Goal: Check status: Check status

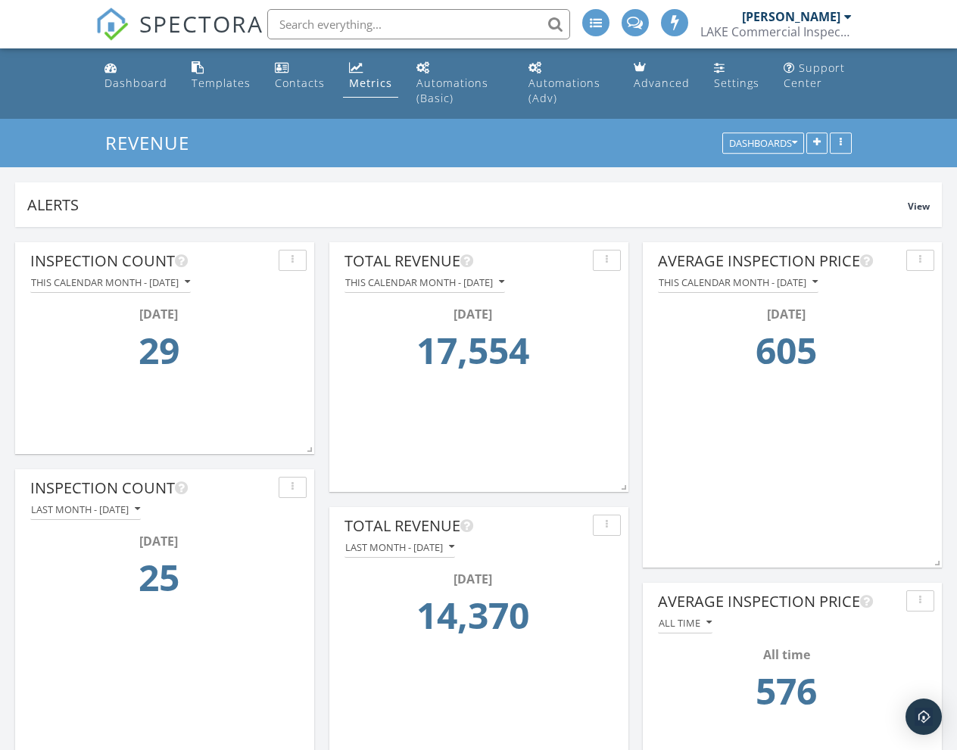
scroll to position [325, 299]
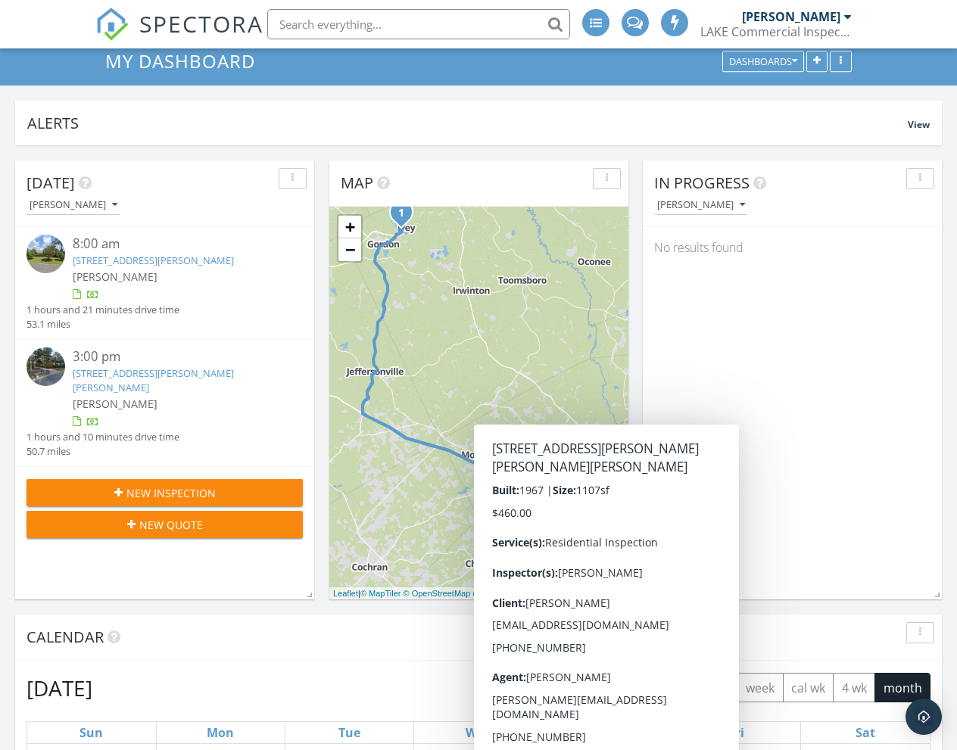
scroll to position [132, 0]
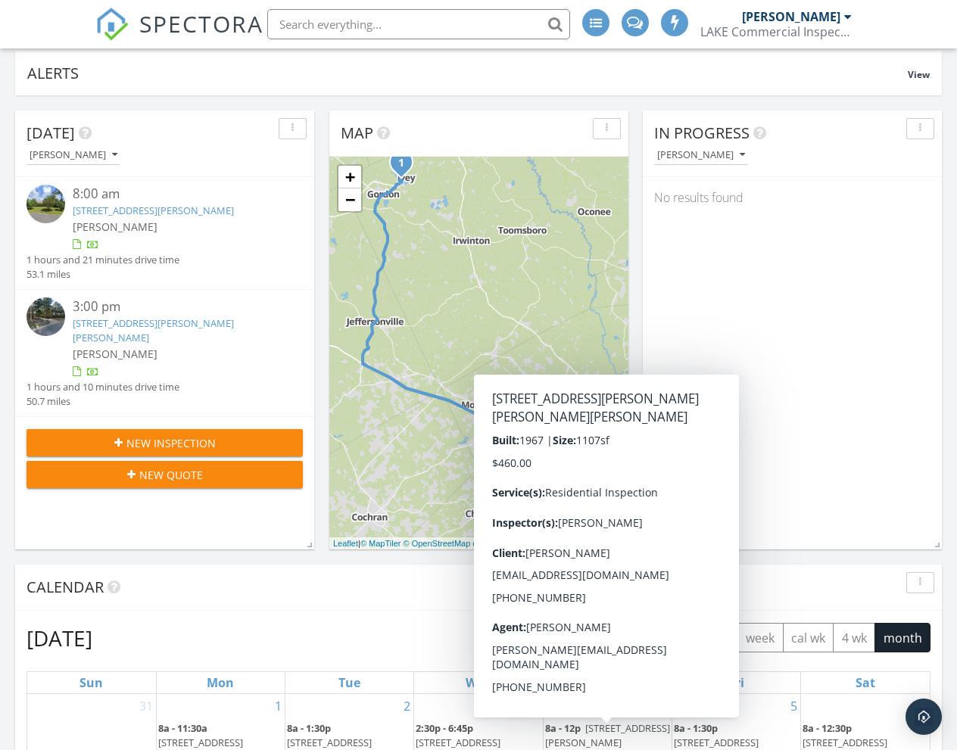
click at [808, 367] on div "In Progress Michael Bryant No results found" at bounding box center [792, 330] width 299 height 439
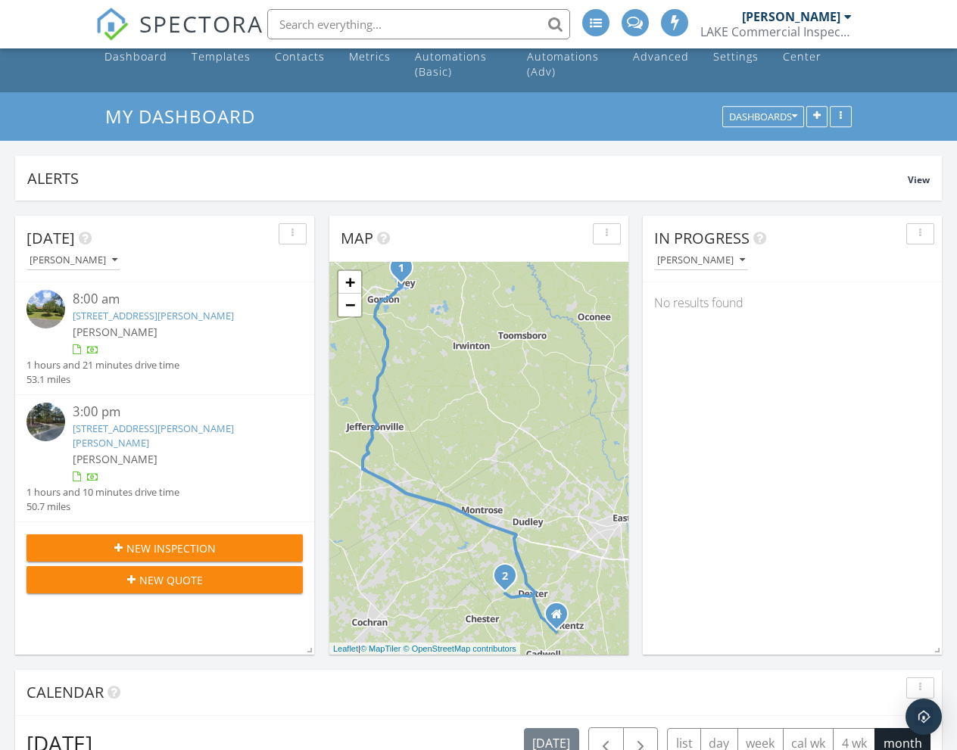
scroll to position [0, 0]
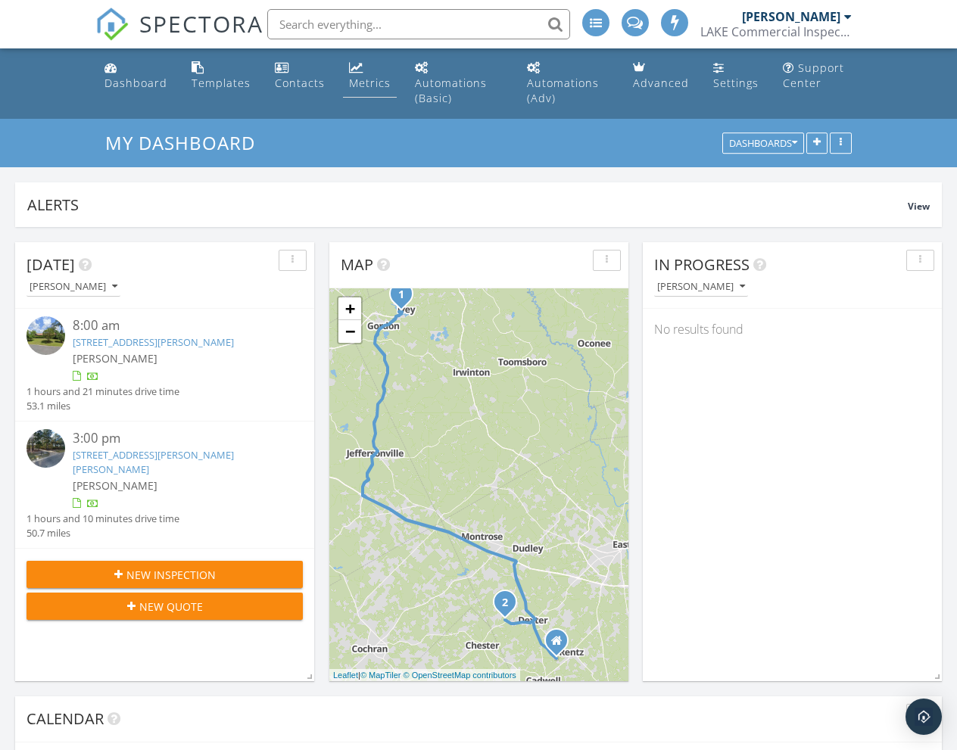
click at [363, 67] on link "Metrics" at bounding box center [370, 75] width 54 height 43
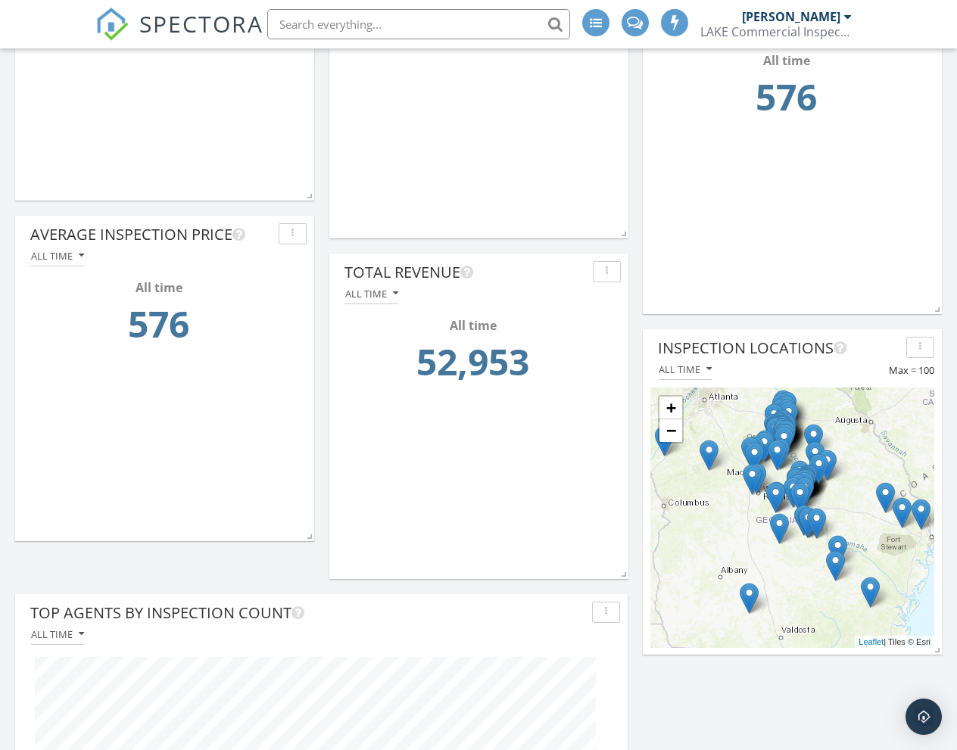
scroll to position [596, 0]
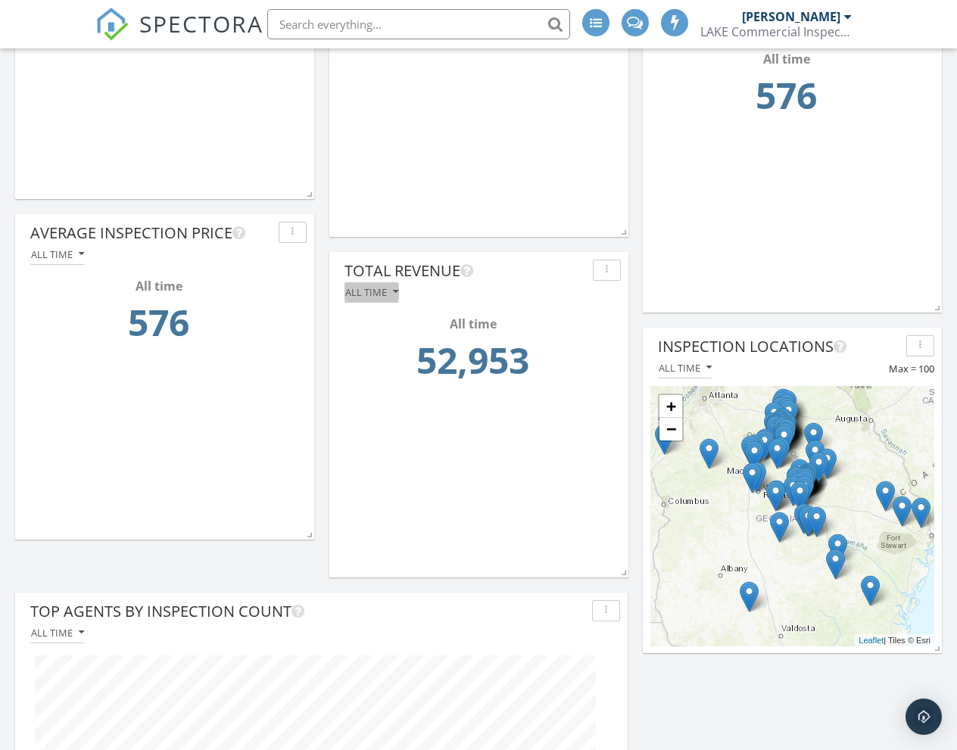
click at [385, 288] on div "All time" at bounding box center [371, 292] width 53 height 11
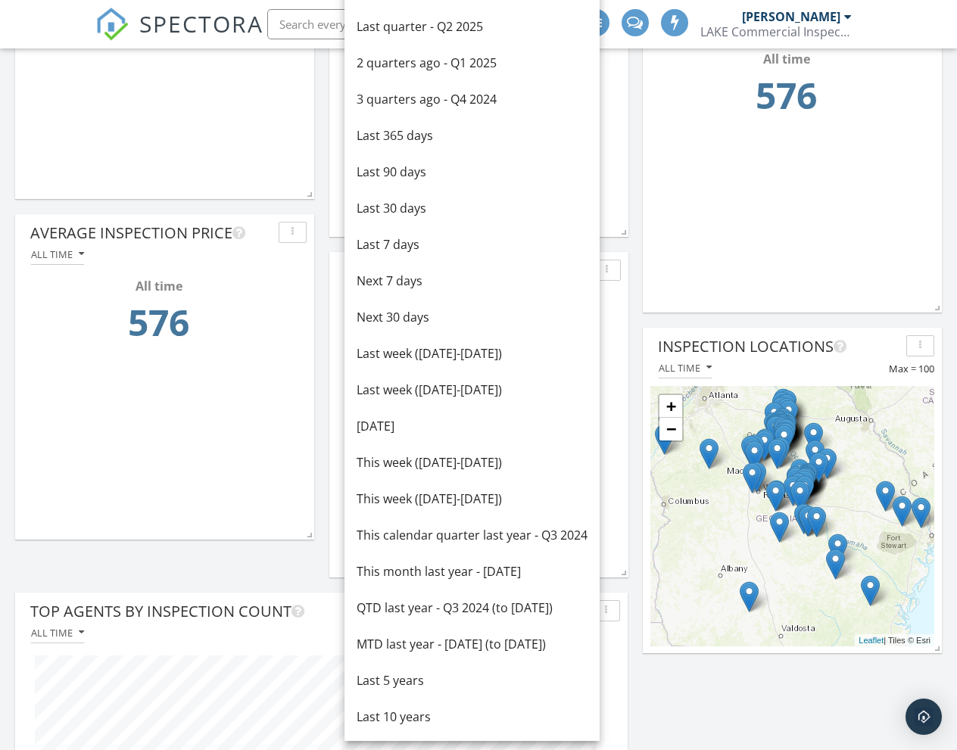
click at [320, 283] on div "Total Revenue This calendar month - September 2025 September 2025 17,554 Inspec…" at bounding box center [478, 603] width 957 height 1945
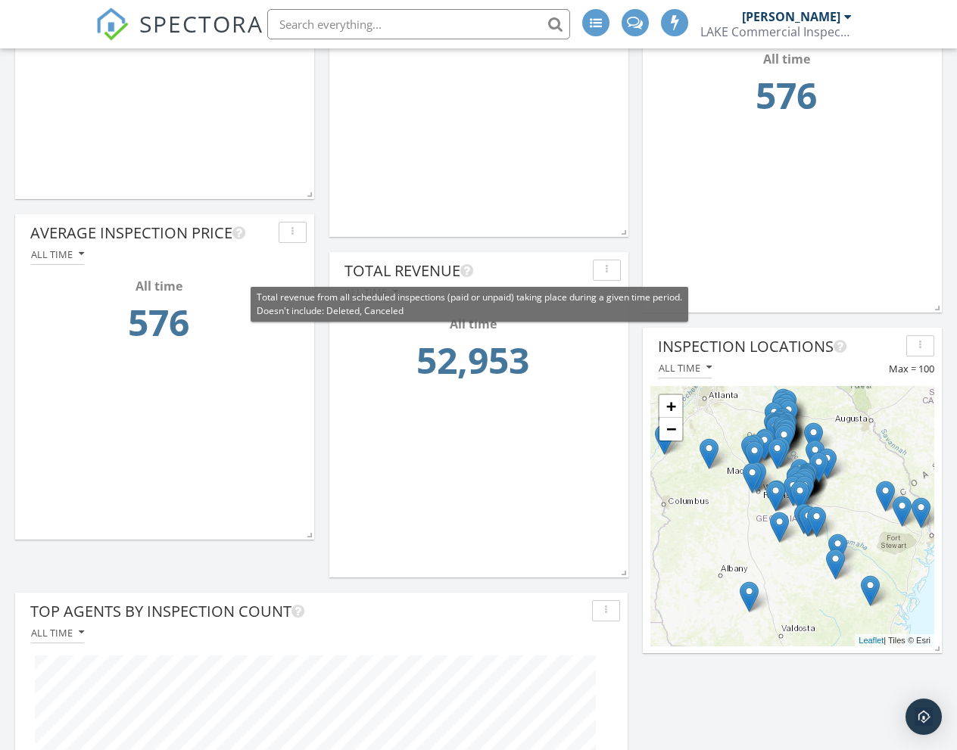
click at [472, 277] on icon at bounding box center [466, 270] width 13 height 15
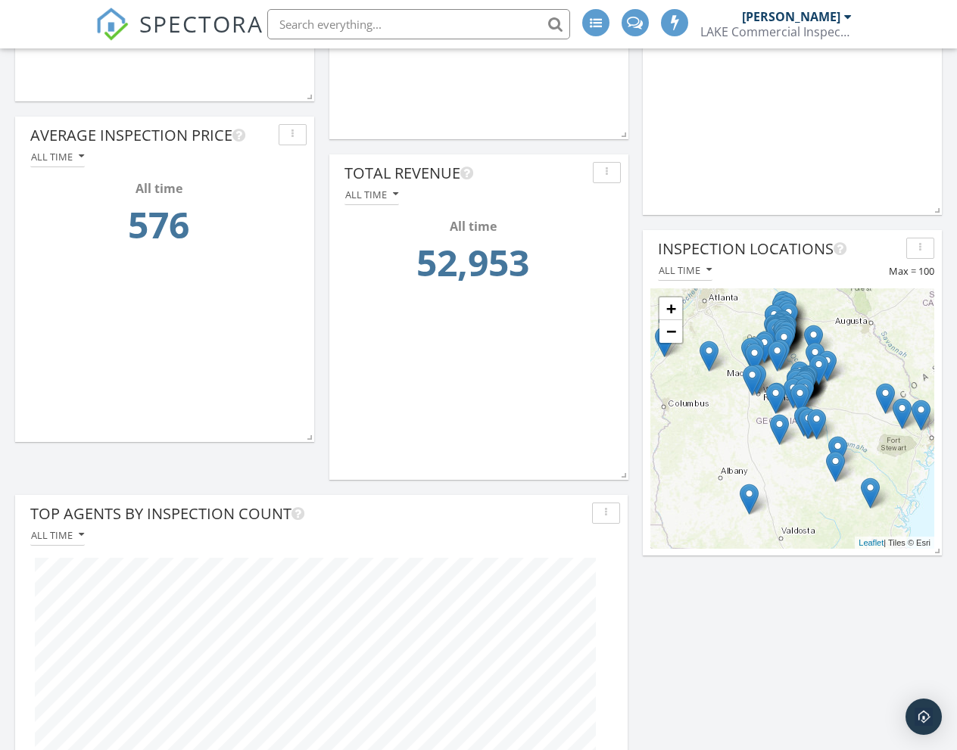
scroll to position [696, 0]
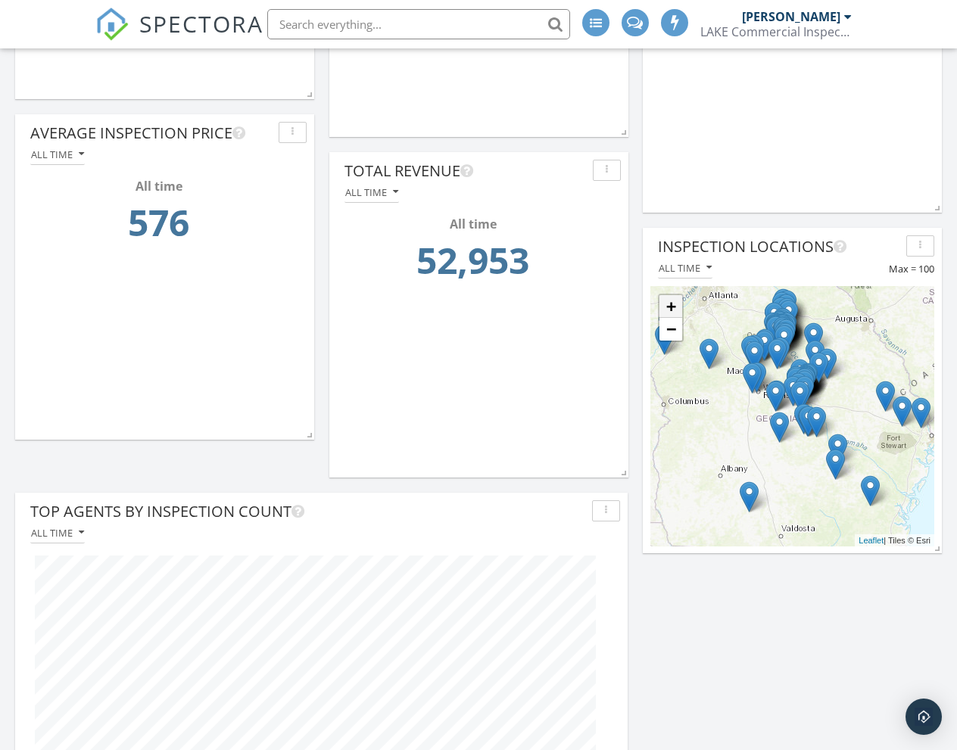
click at [668, 314] on link "+" at bounding box center [670, 306] width 23 height 23
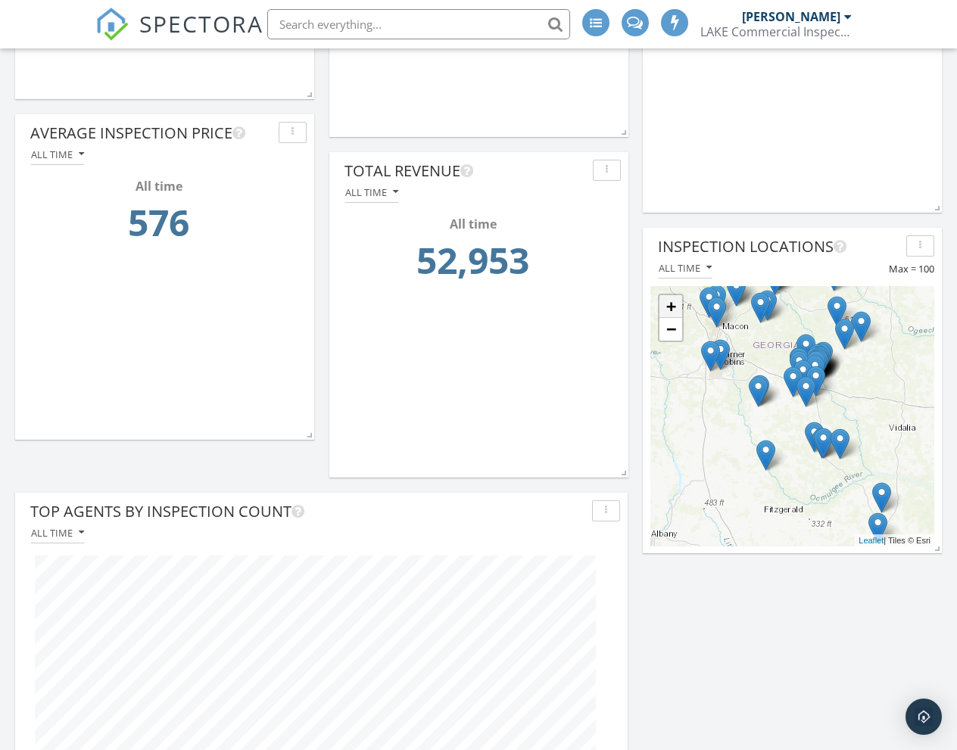
click at [668, 310] on link "+" at bounding box center [670, 306] width 23 height 23
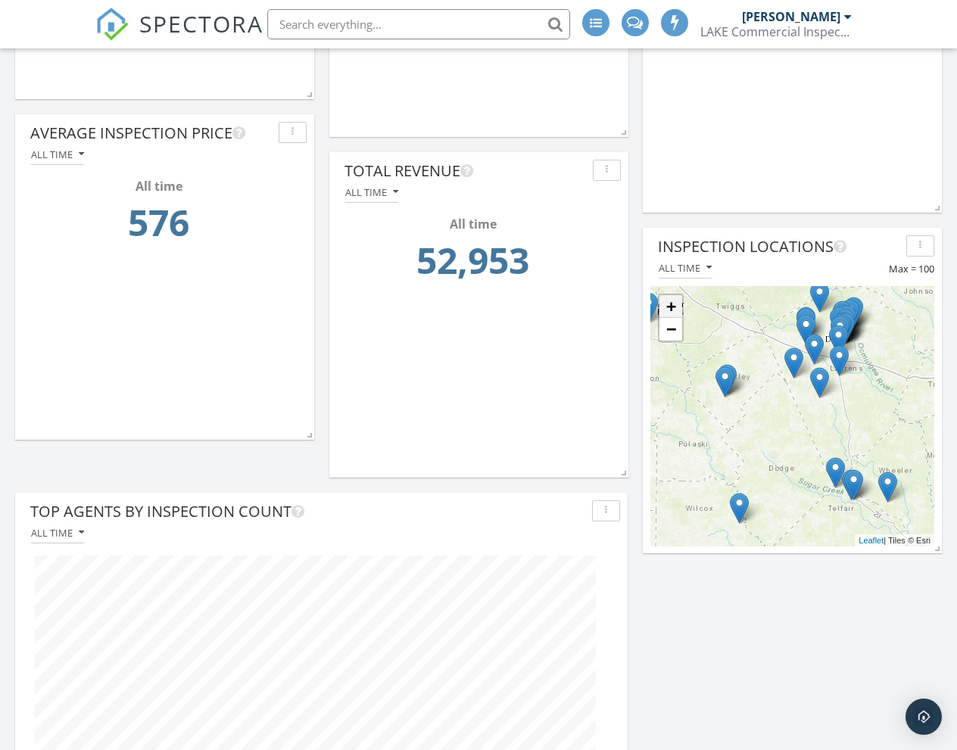
click at [668, 310] on link "+" at bounding box center [670, 306] width 23 height 23
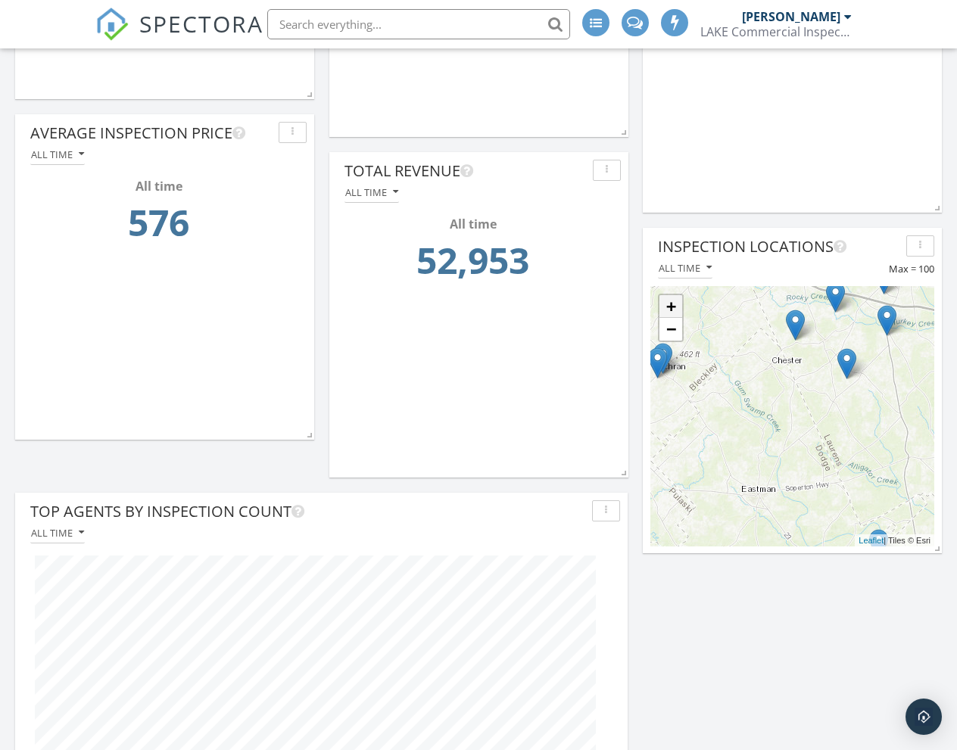
click at [668, 310] on link "+" at bounding box center [670, 306] width 23 height 23
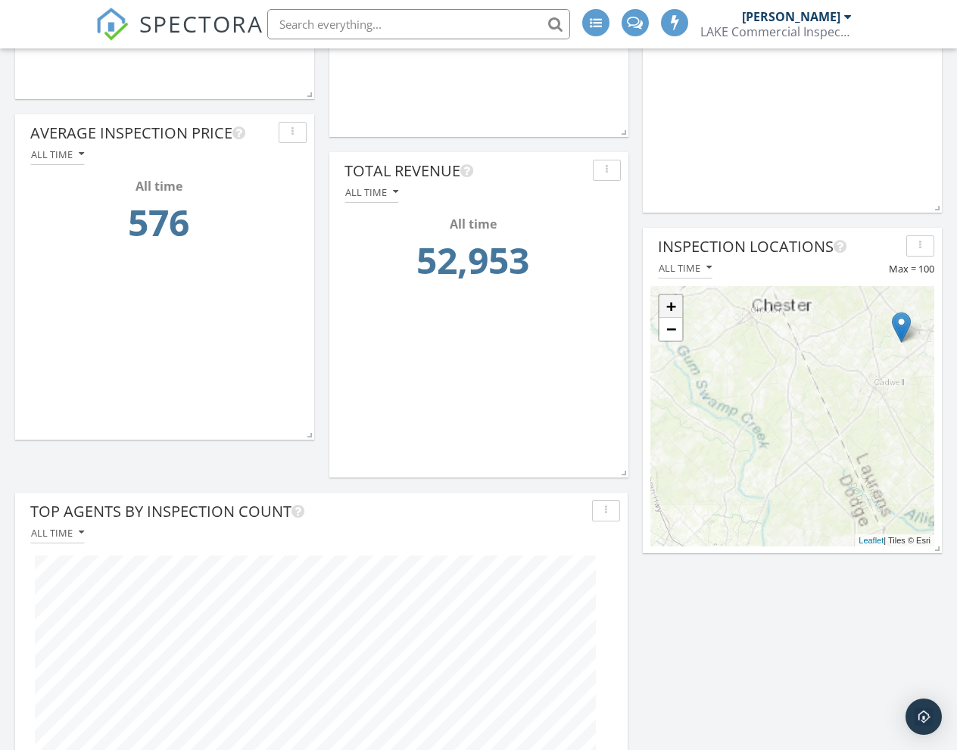
click at [668, 310] on link "+" at bounding box center [670, 306] width 23 height 23
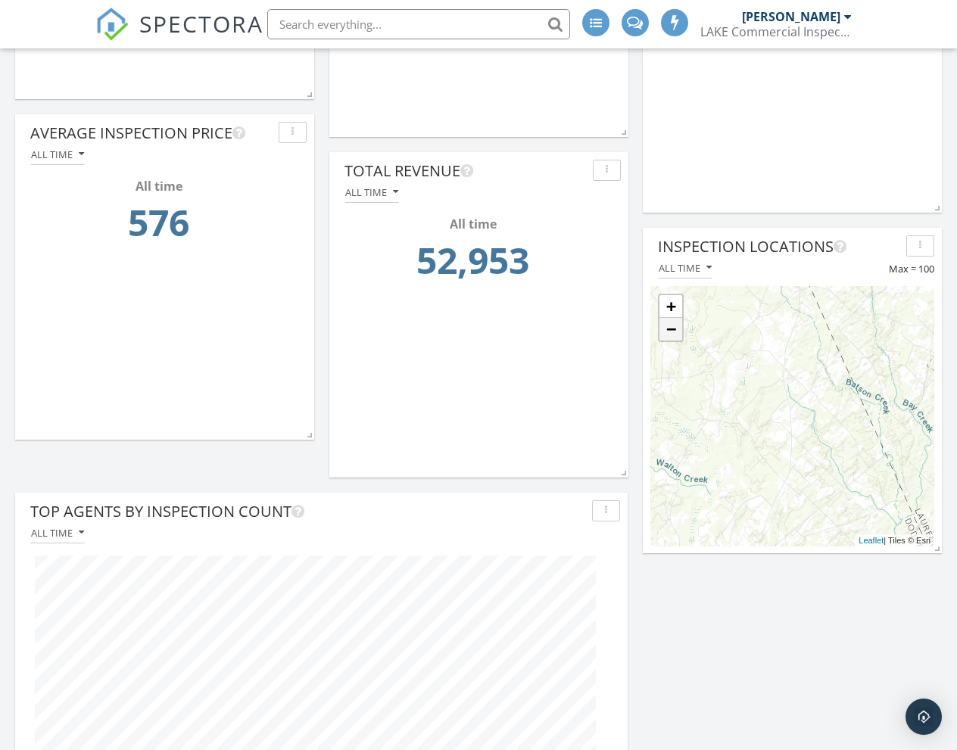
click at [670, 330] on link "−" at bounding box center [670, 329] width 23 height 23
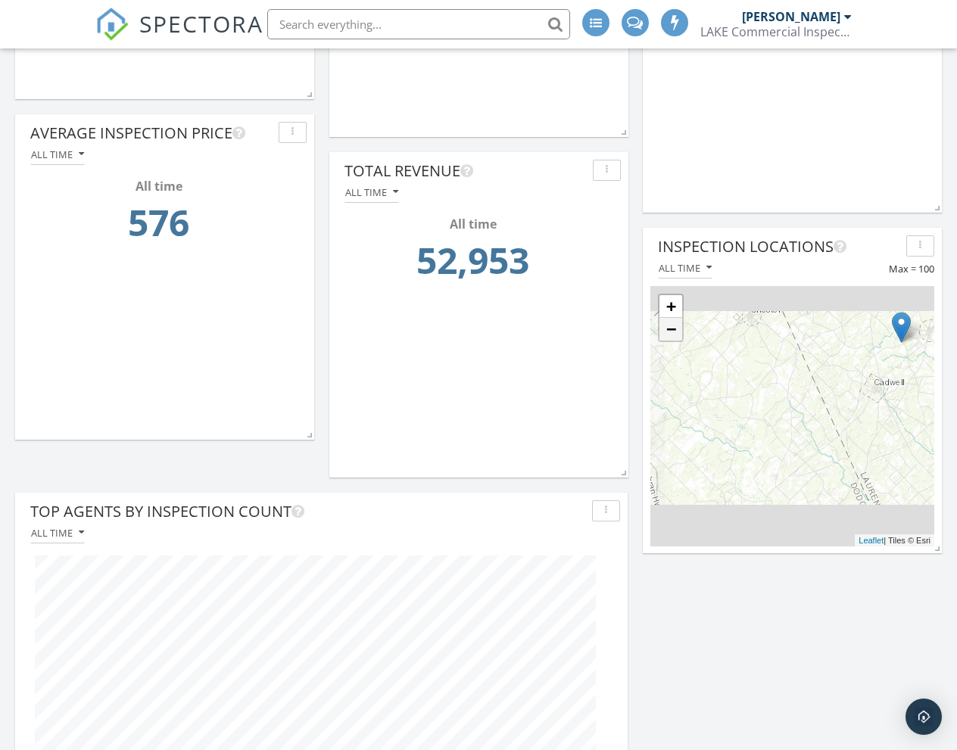
click at [670, 330] on link "−" at bounding box center [670, 329] width 23 height 23
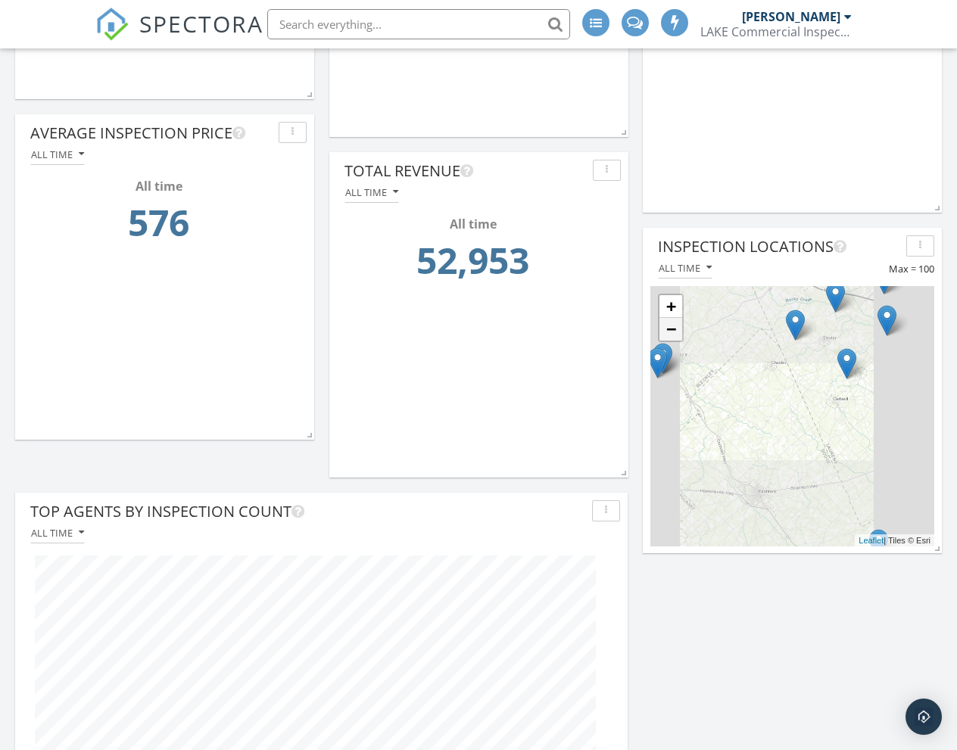
click at [670, 330] on link "−" at bounding box center [670, 329] width 23 height 23
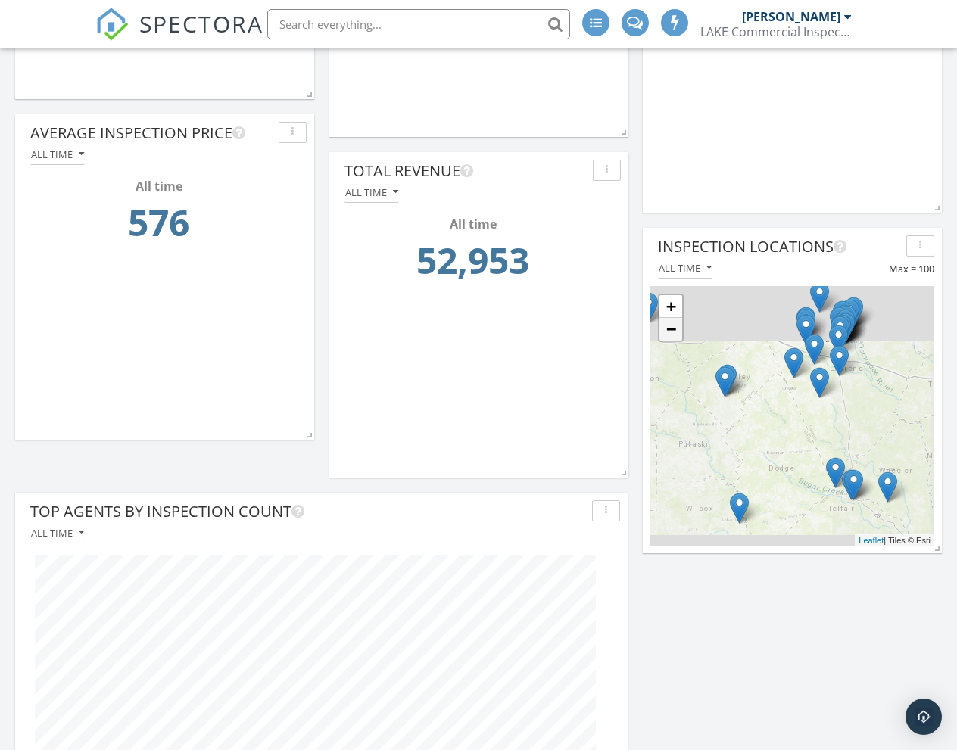
click at [670, 330] on link "−" at bounding box center [670, 329] width 23 height 23
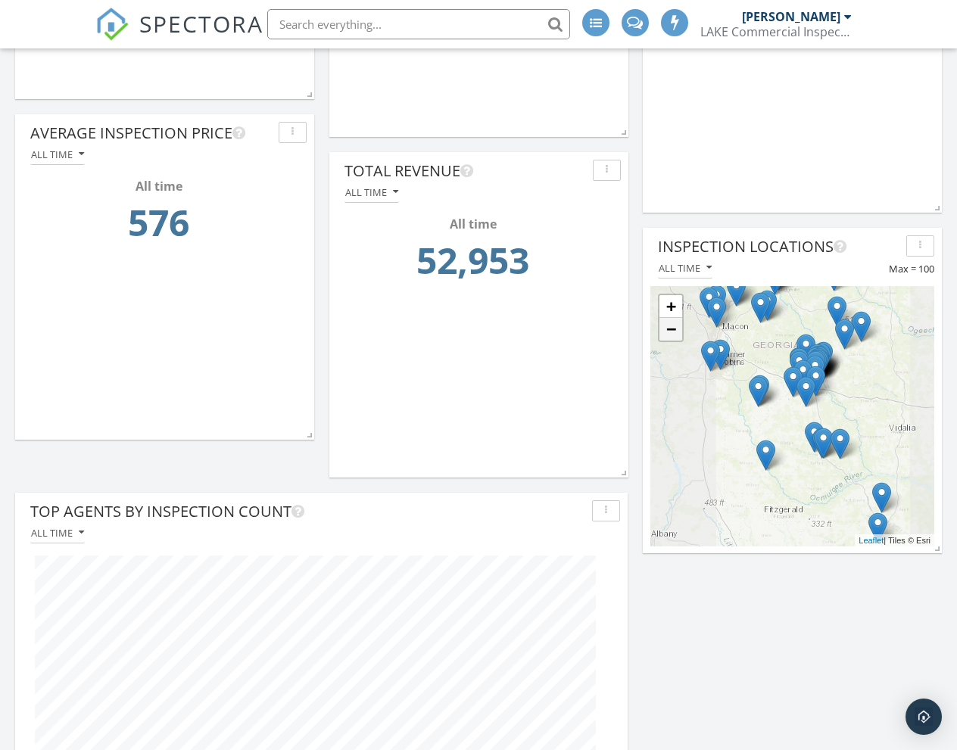
click at [670, 330] on link "−" at bounding box center [670, 329] width 23 height 23
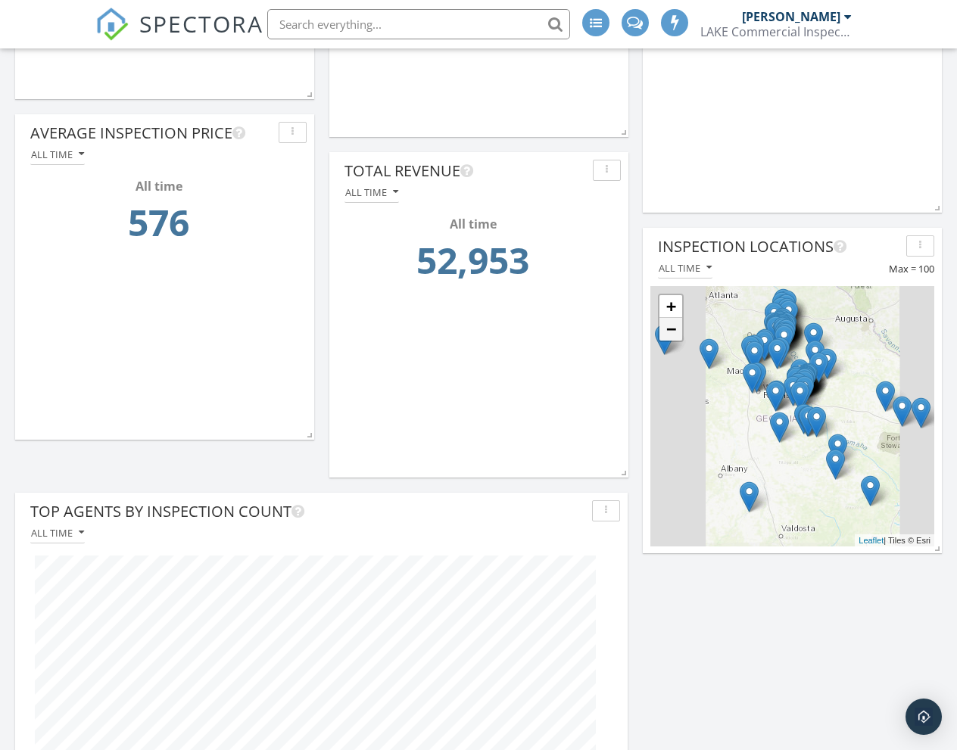
click at [670, 330] on link "−" at bounding box center [670, 329] width 23 height 23
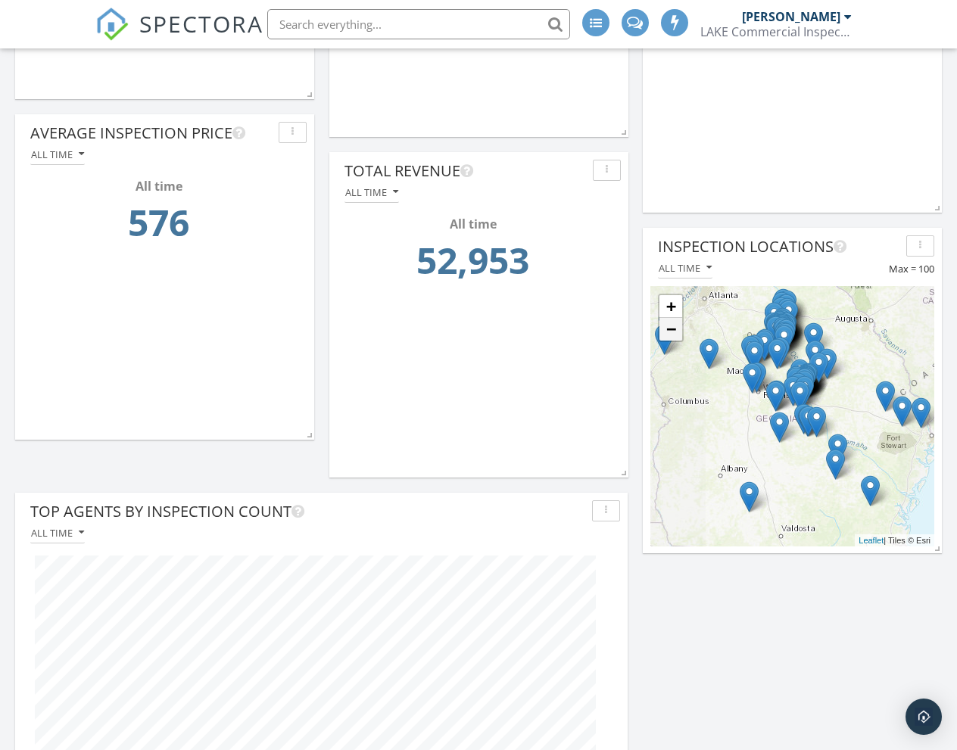
click at [670, 330] on link "−" at bounding box center [670, 329] width 23 height 23
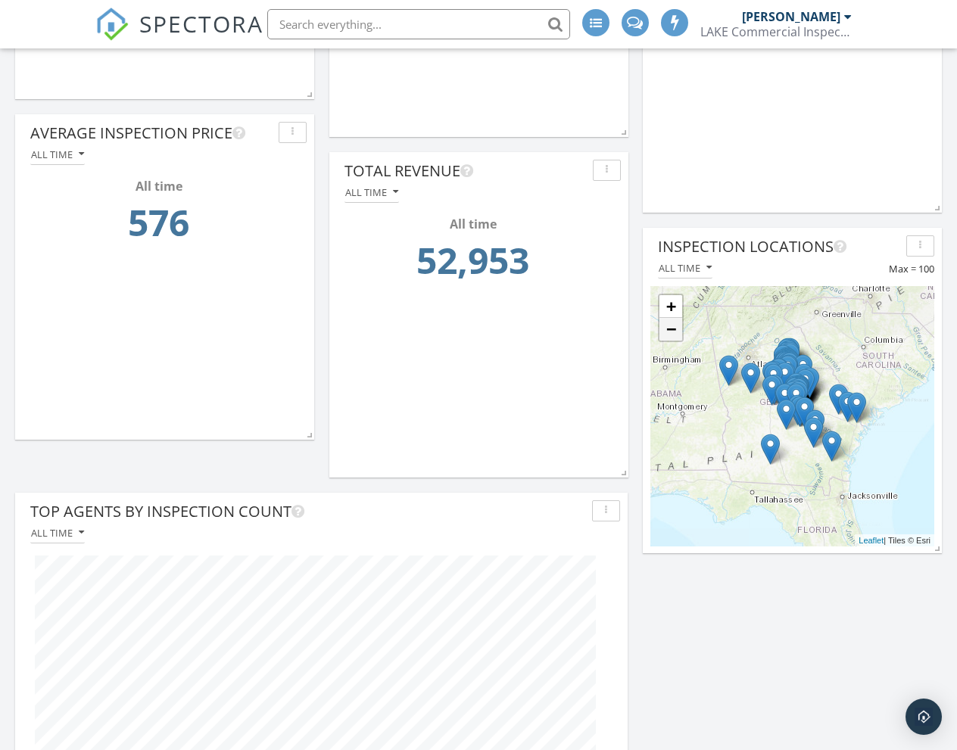
click at [670, 330] on link "−" at bounding box center [670, 329] width 23 height 23
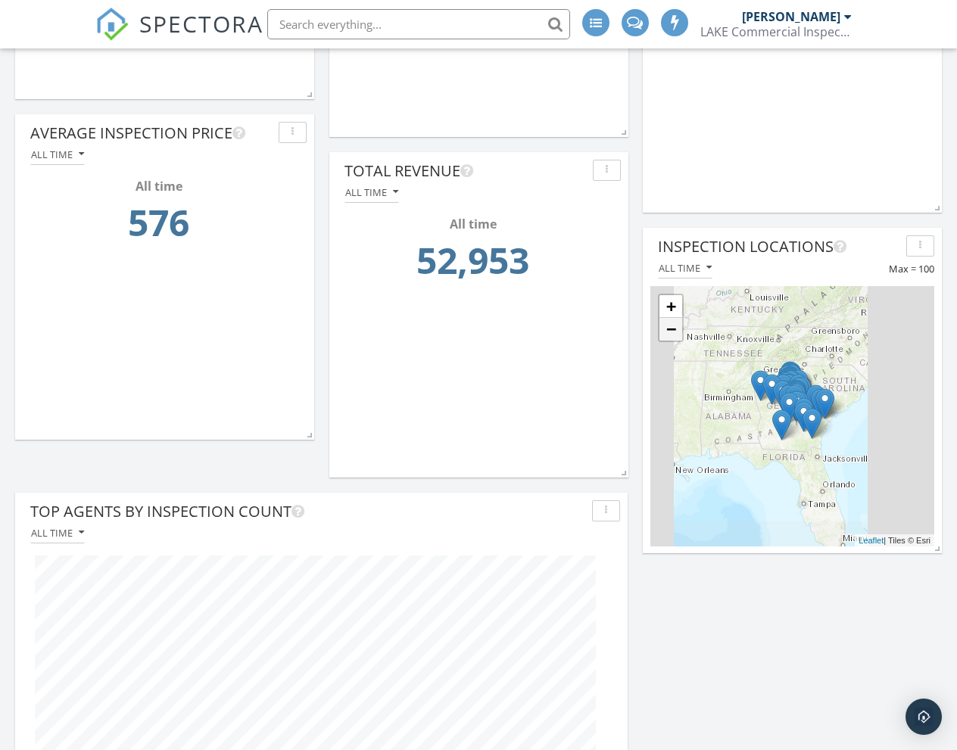
click at [670, 330] on link "−" at bounding box center [670, 329] width 23 height 23
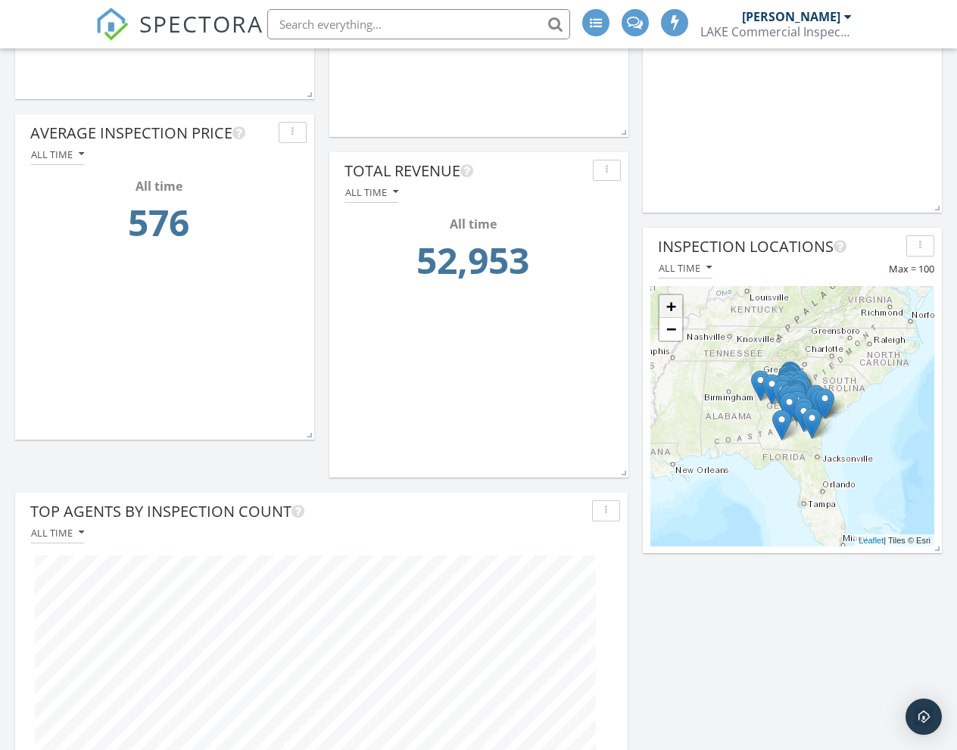
click at [670, 310] on link "+" at bounding box center [670, 306] width 23 height 23
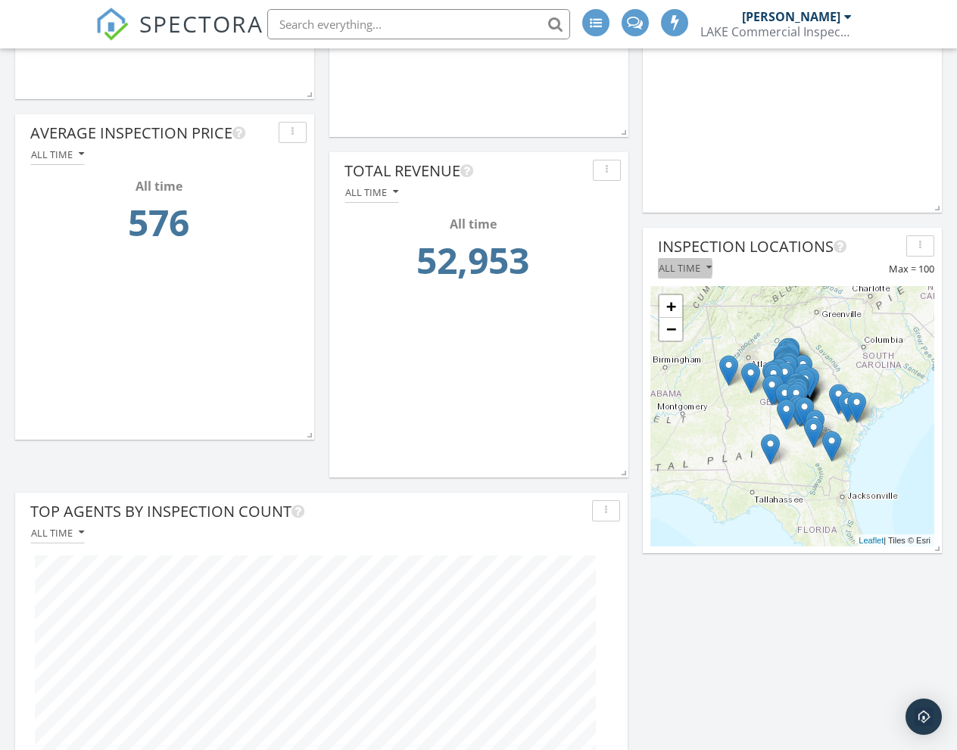
click at [708, 277] on button "All time" at bounding box center [685, 268] width 54 height 20
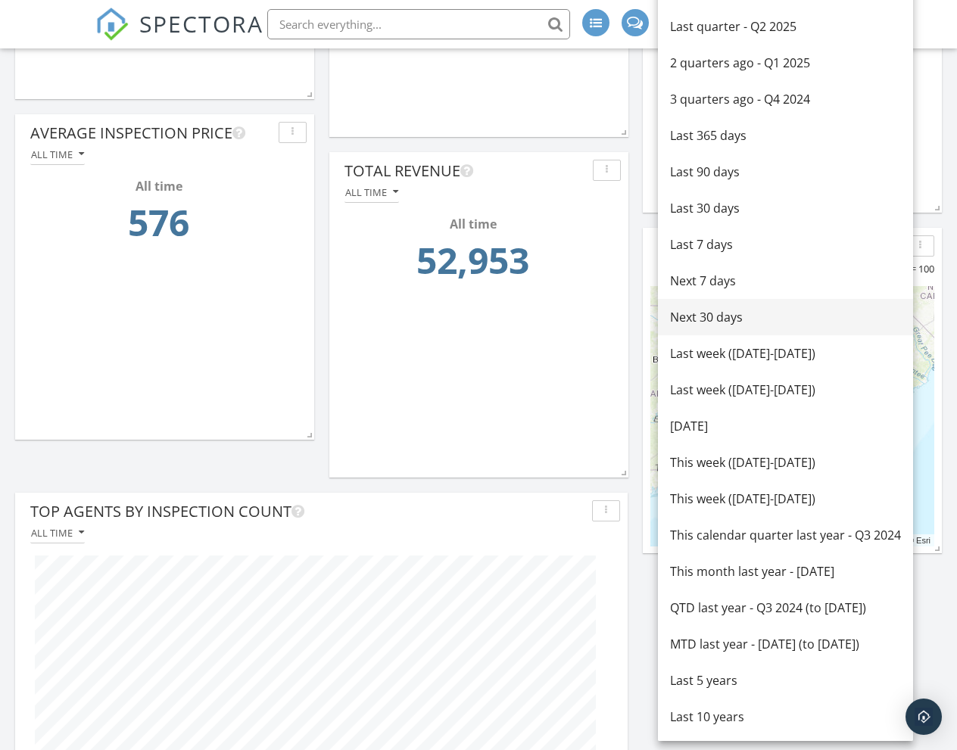
click at [712, 311] on div "Next 30 days" at bounding box center [785, 317] width 231 height 18
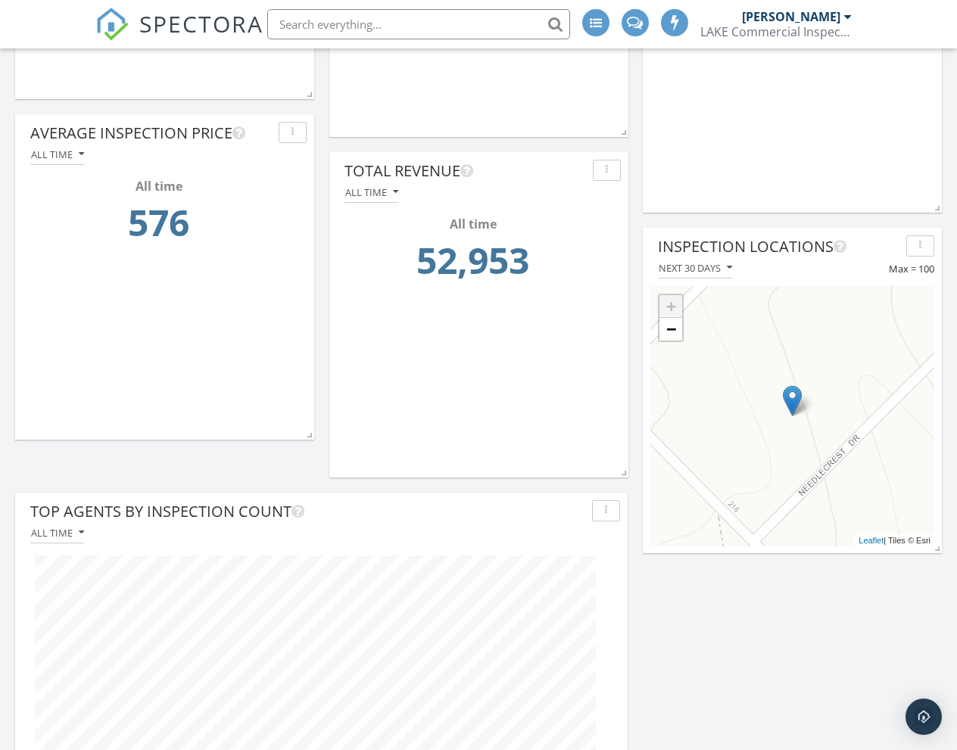
click at [684, 336] on div "+ − Leaflet | Tiles © Esri" at bounding box center [792, 416] width 284 height 260
click at [681, 337] on link "−" at bounding box center [670, 329] width 23 height 23
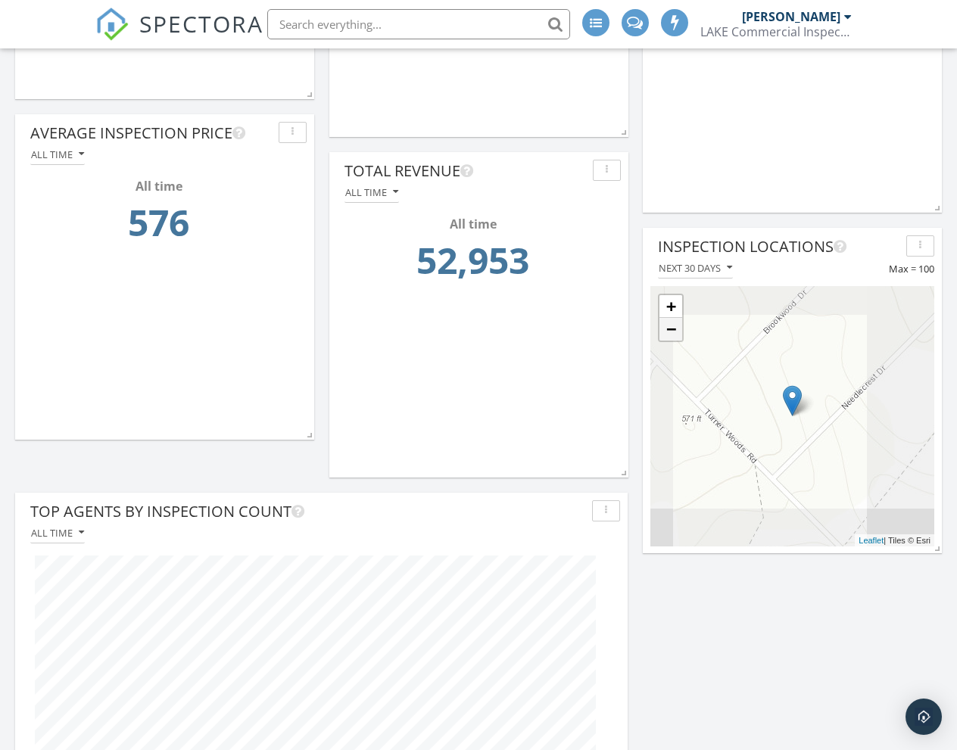
click at [681, 337] on link "−" at bounding box center [670, 329] width 23 height 23
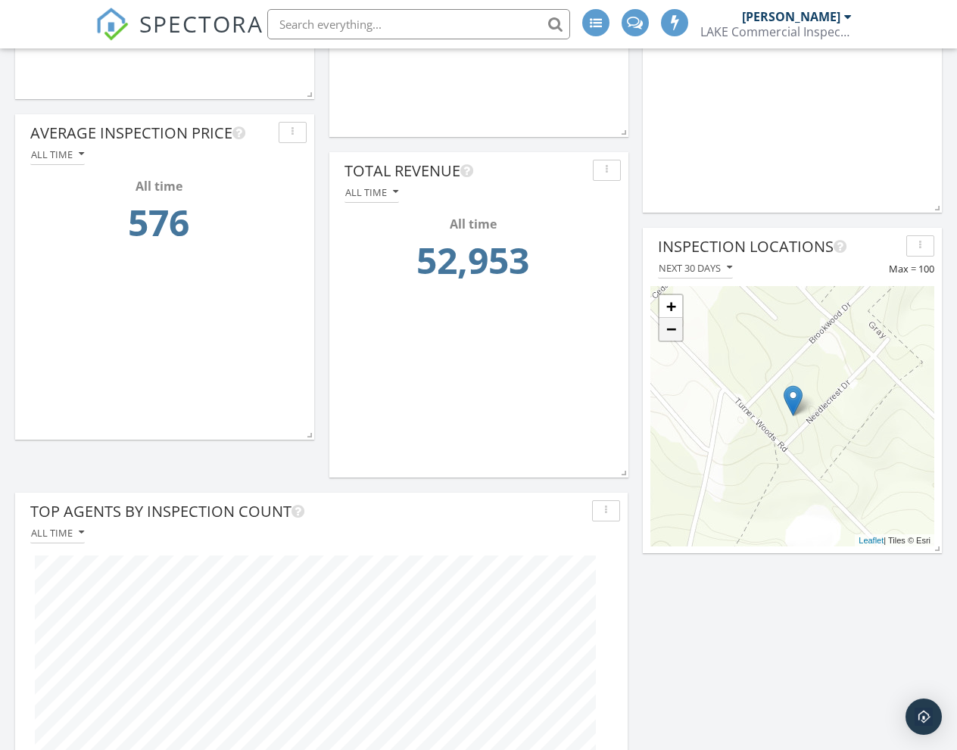
click at [681, 336] on link "−" at bounding box center [670, 329] width 23 height 23
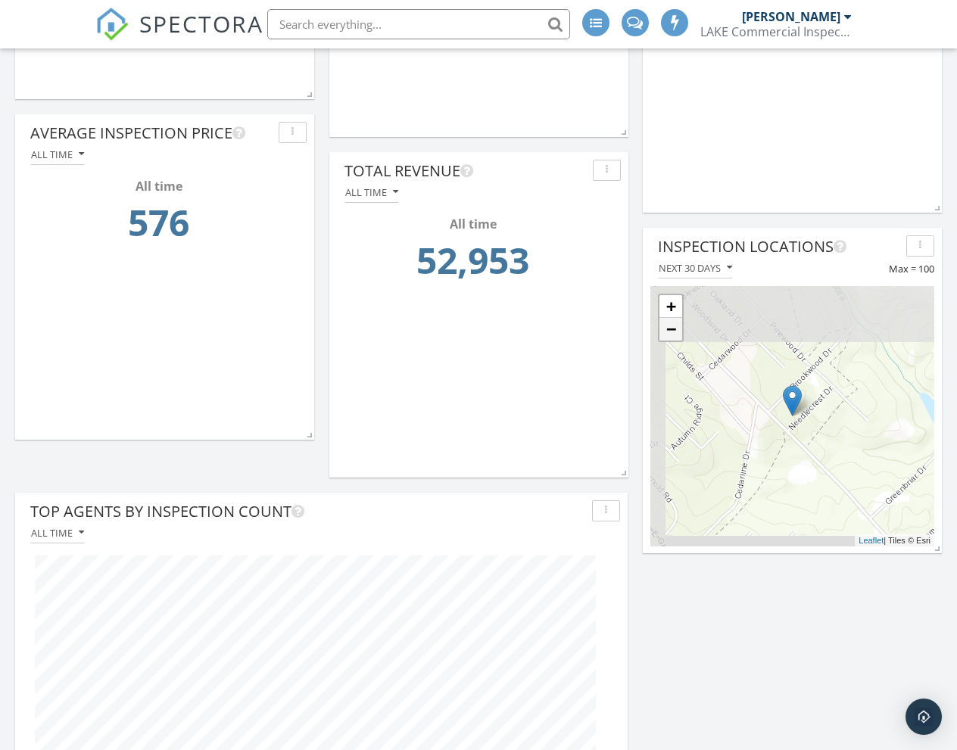
click at [681, 336] on link "−" at bounding box center [670, 329] width 23 height 23
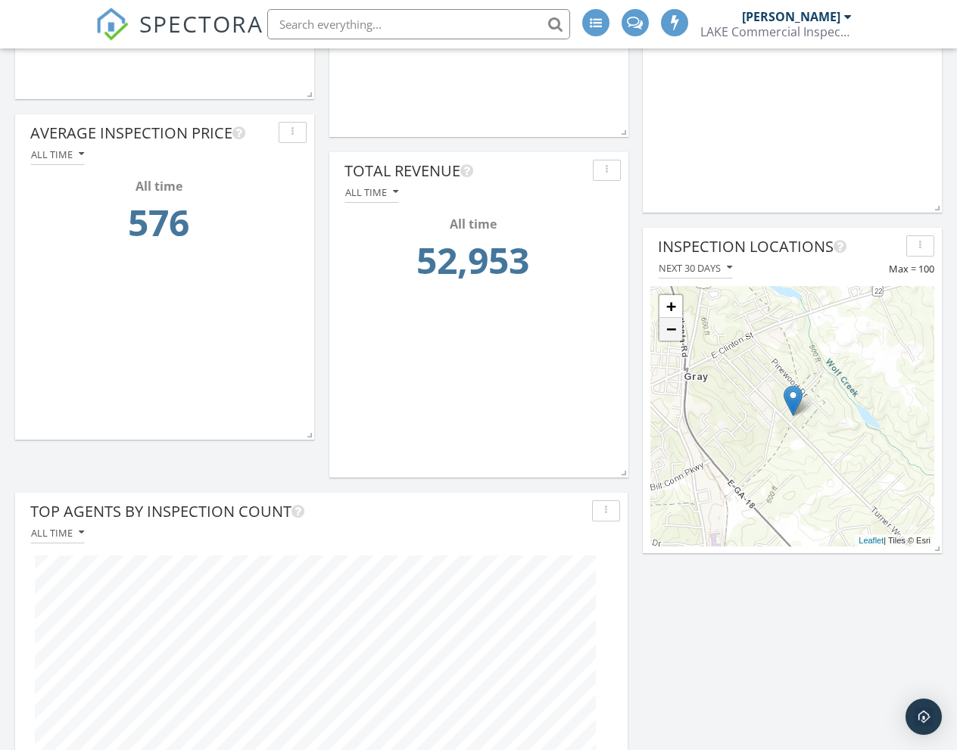
click at [681, 336] on link "−" at bounding box center [670, 329] width 23 height 23
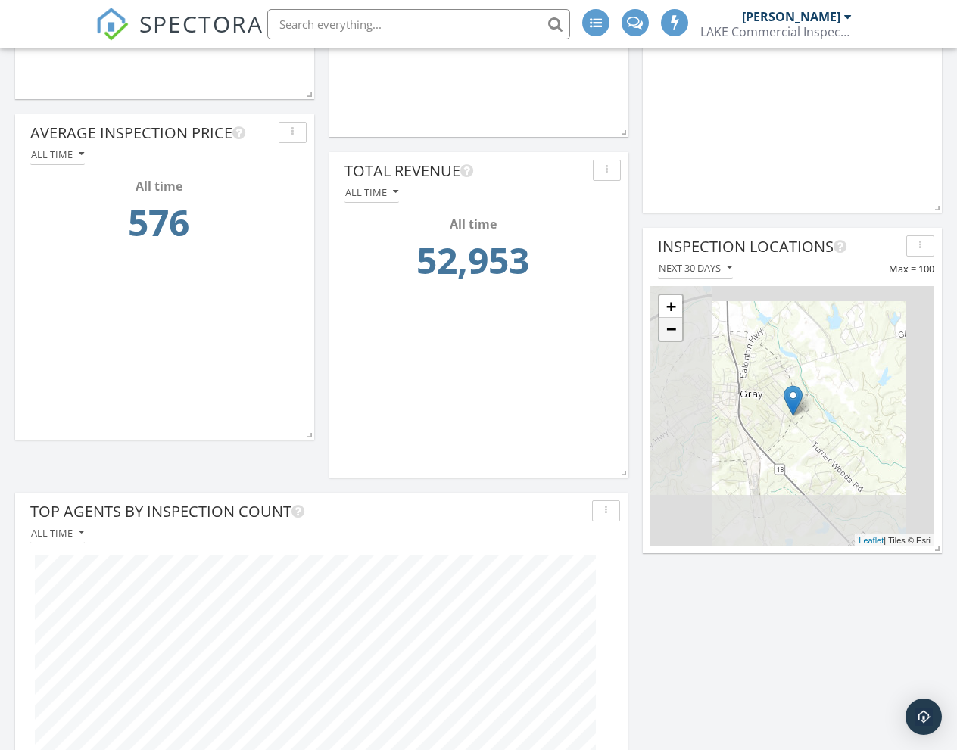
click at [681, 336] on link "−" at bounding box center [670, 329] width 23 height 23
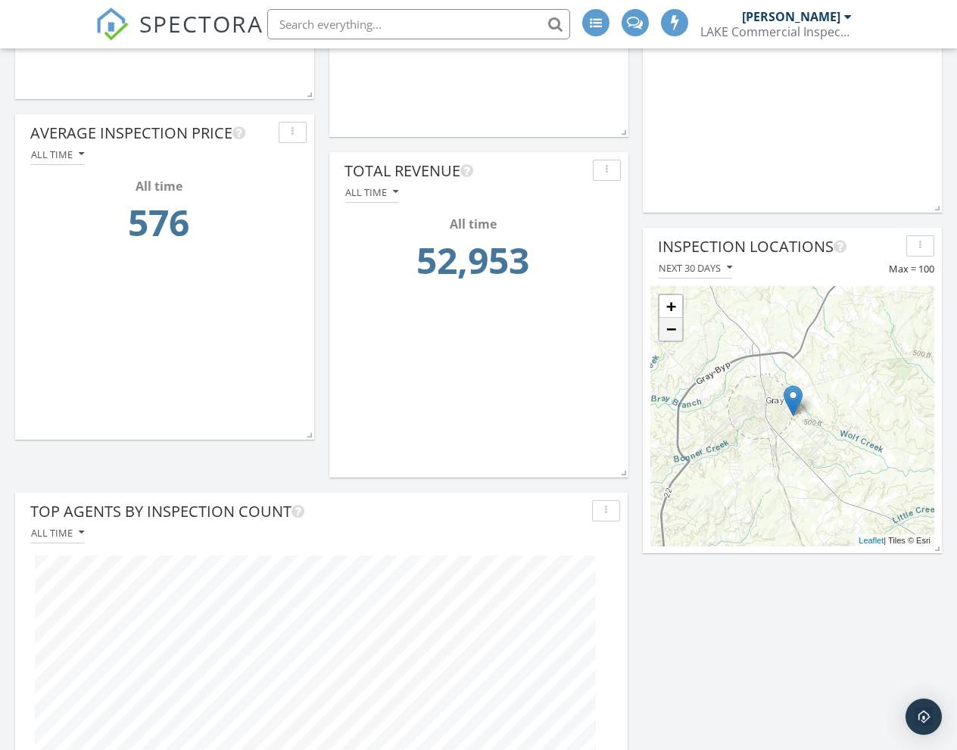
click at [680, 328] on link "−" at bounding box center [670, 329] width 23 height 23
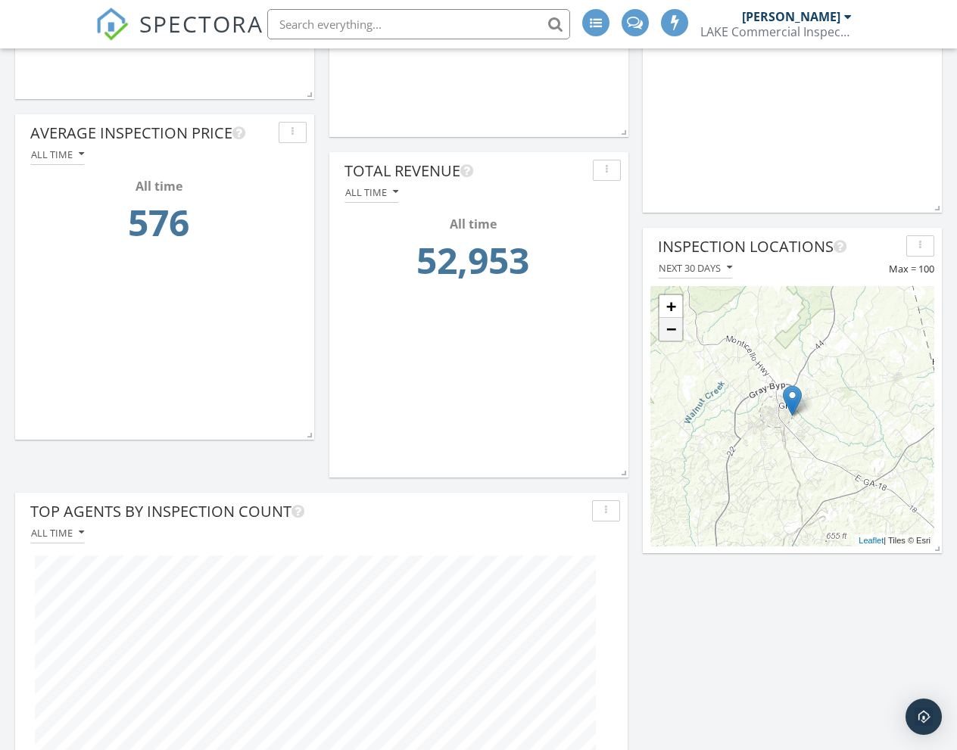
click at [680, 327] on link "−" at bounding box center [670, 329] width 23 height 23
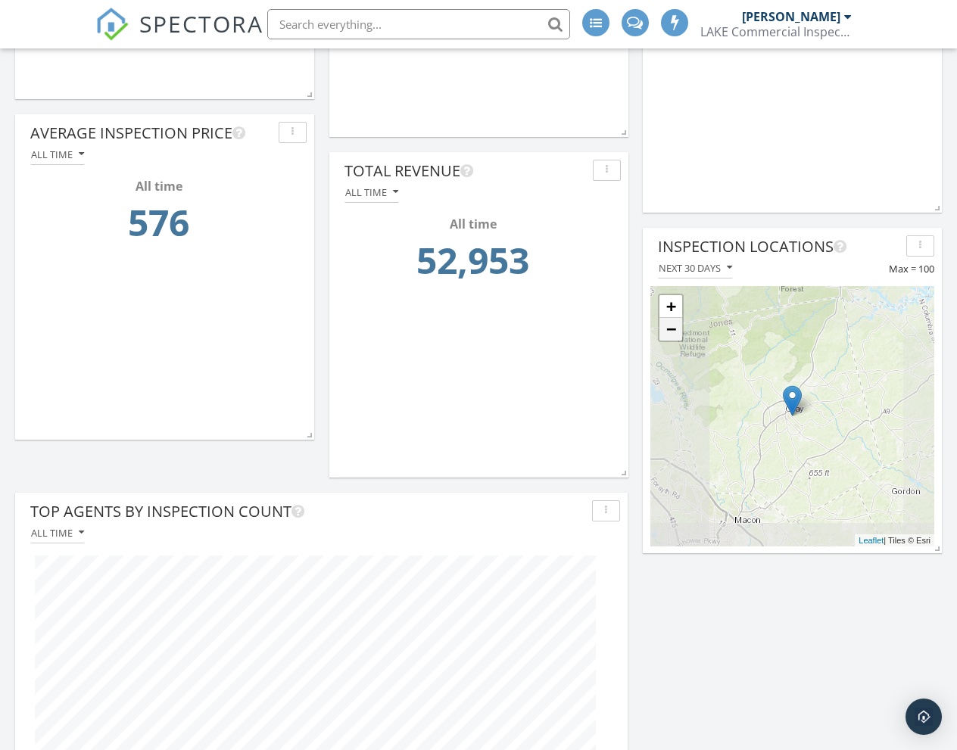
click at [680, 327] on link "−" at bounding box center [670, 329] width 23 height 23
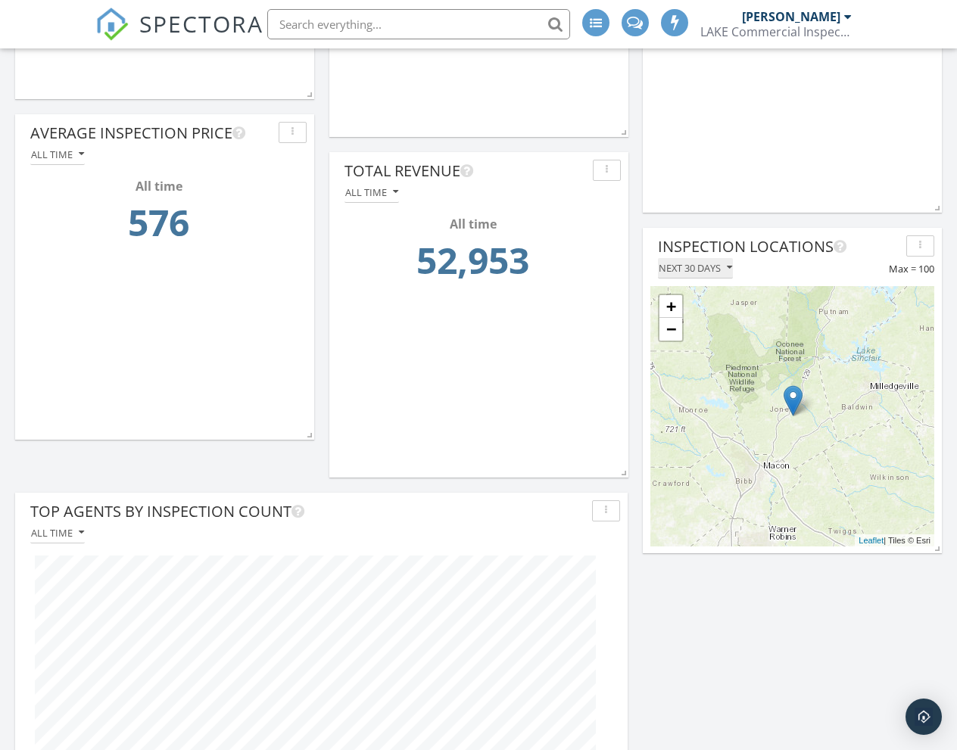
click at [703, 272] on div "Next 30 days" at bounding box center [695, 268] width 73 height 11
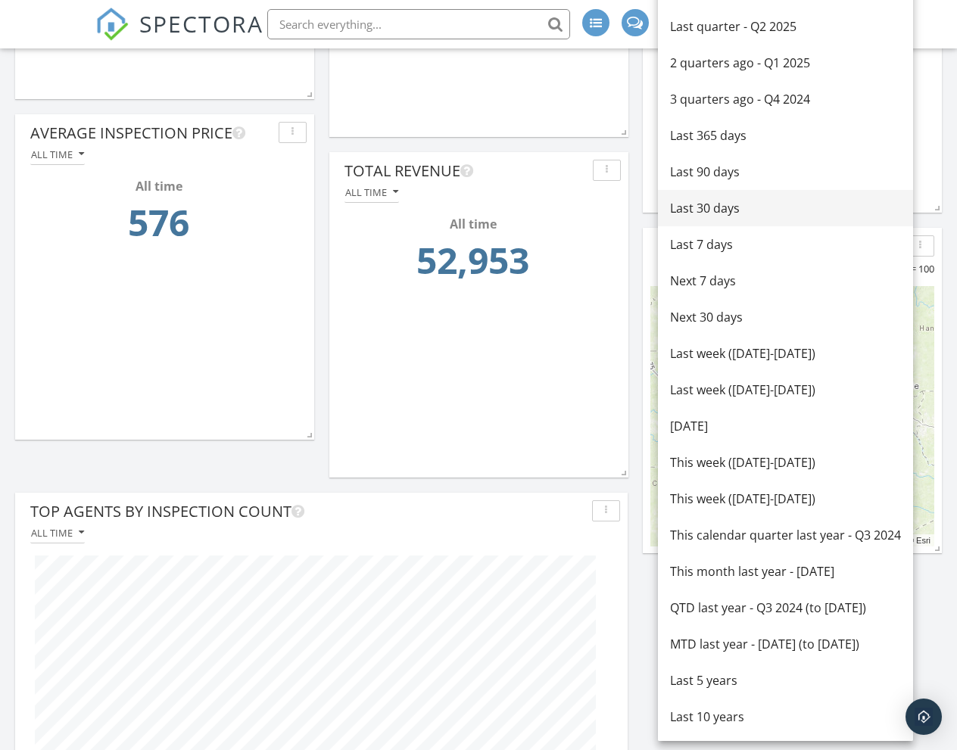
click at [755, 193] on link "Last 30 days" at bounding box center [785, 208] width 255 height 36
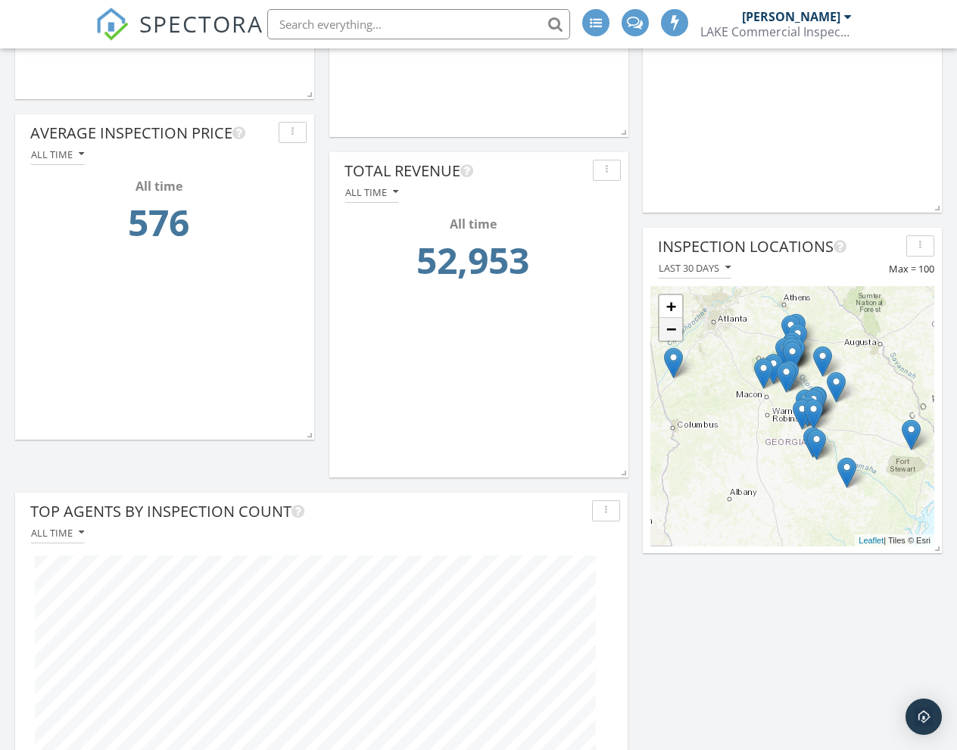
click at [677, 335] on link "−" at bounding box center [670, 329] width 23 height 23
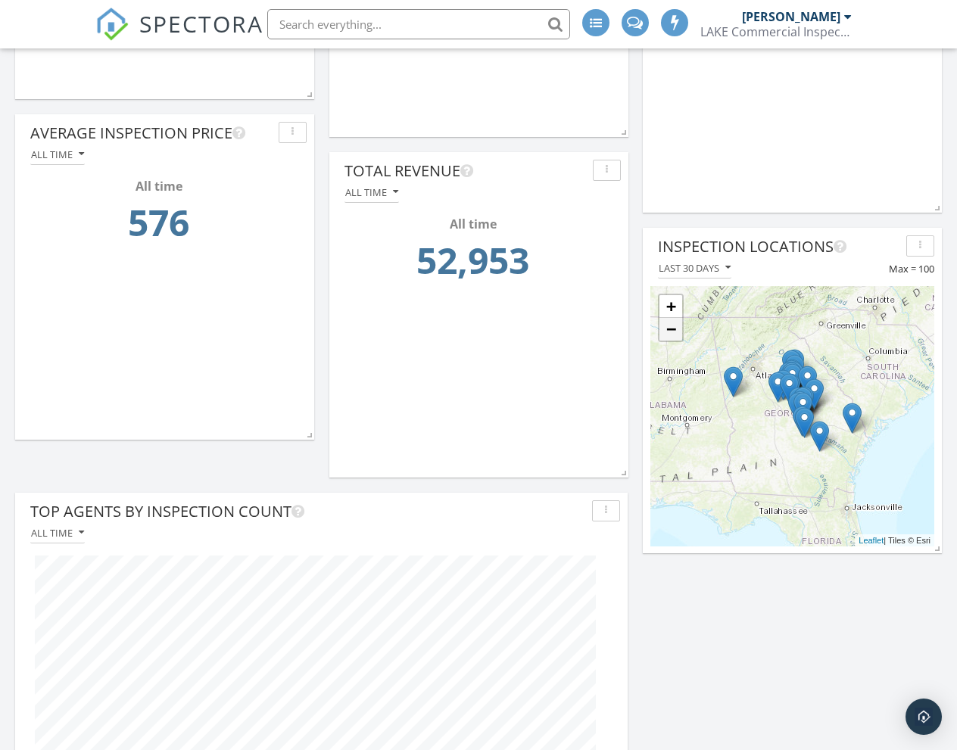
click at [677, 335] on link "−" at bounding box center [670, 329] width 23 height 23
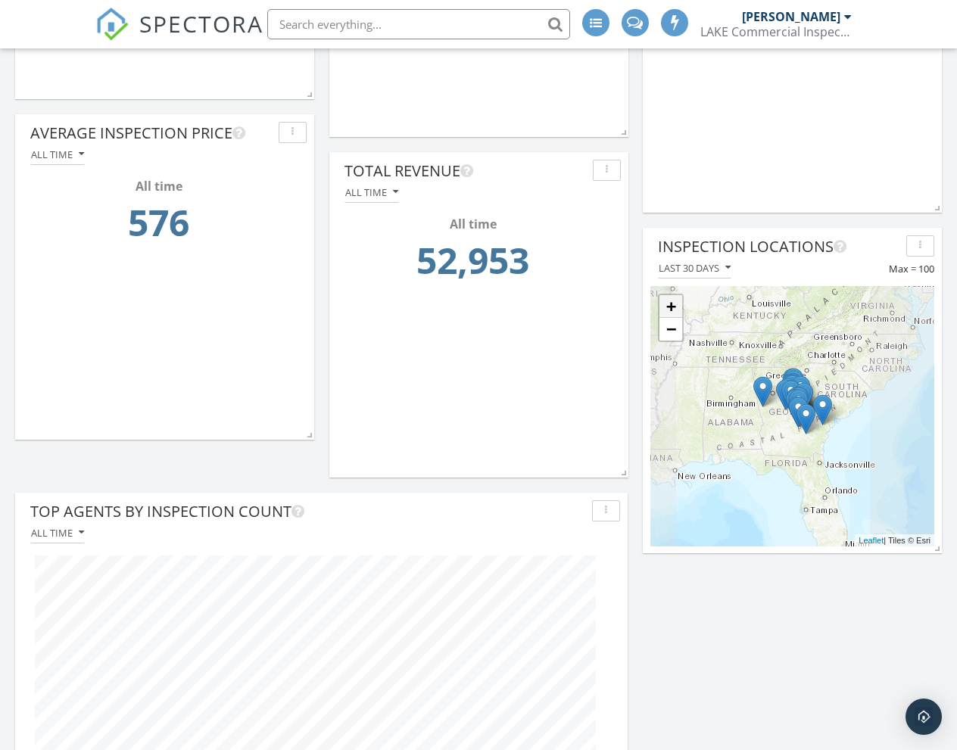
click at [677, 306] on link "+" at bounding box center [670, 306] width 23 height 23
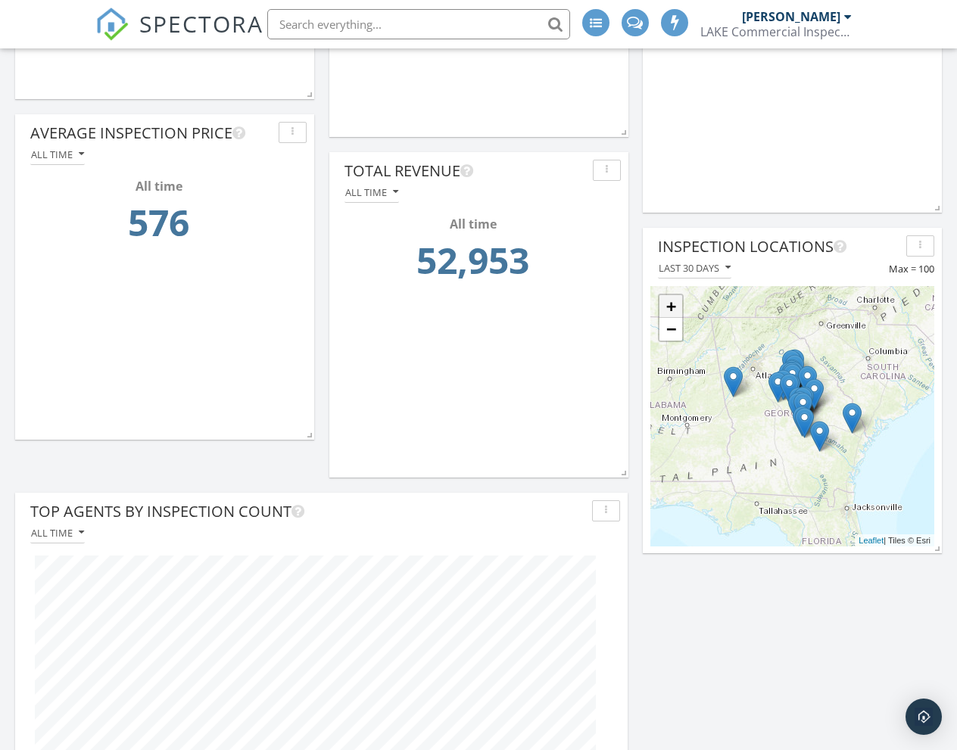
click at [677, 306] on link "+" at bounding box center [670, 306] width 23 height 23
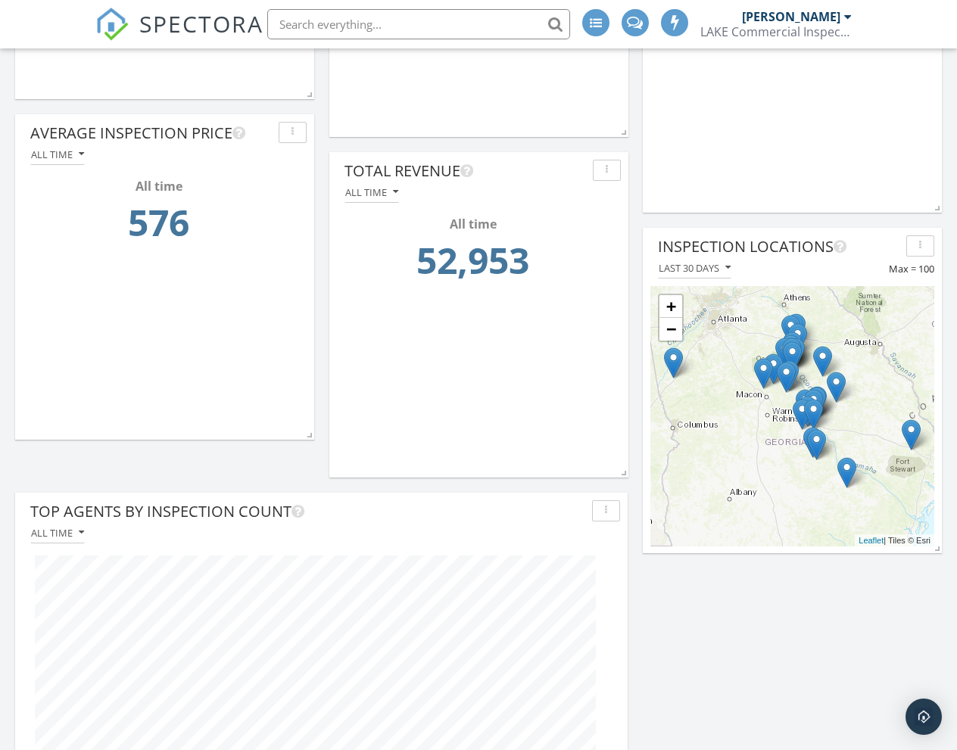
click at [785, 378] on img at bounding box center [786, 377] width 19 height 31
click at [733, 421] on div "100 Sitton Ave Inspection Details × + − Leaflet | Tiles © Esri" at bounding box center [792, 416] width 284 height 260
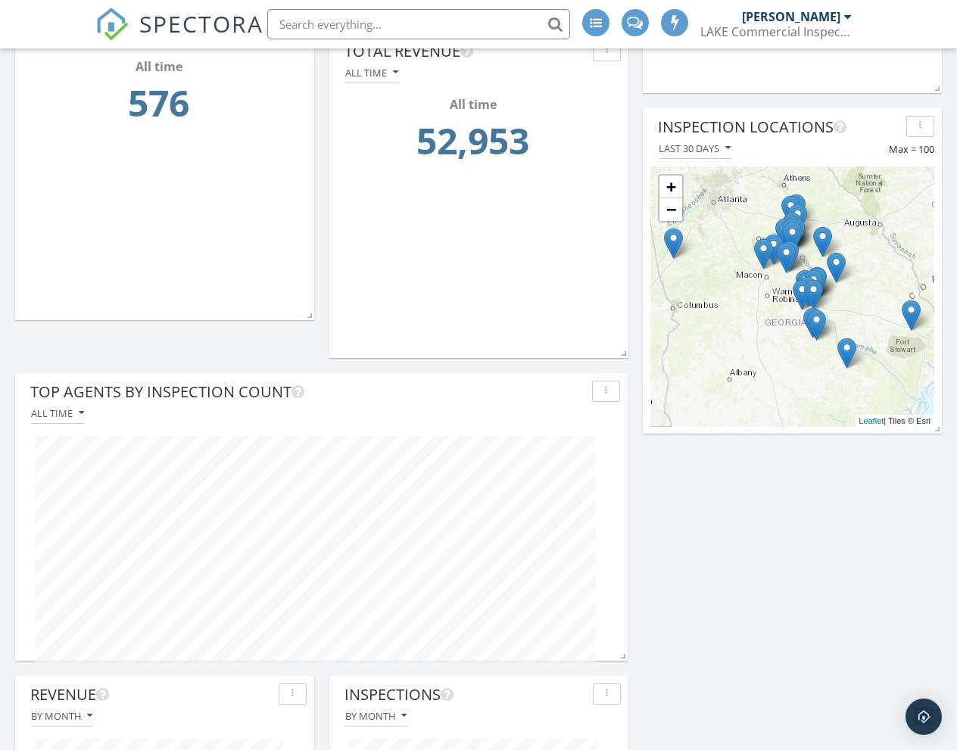
scroll to position [1026, 0]
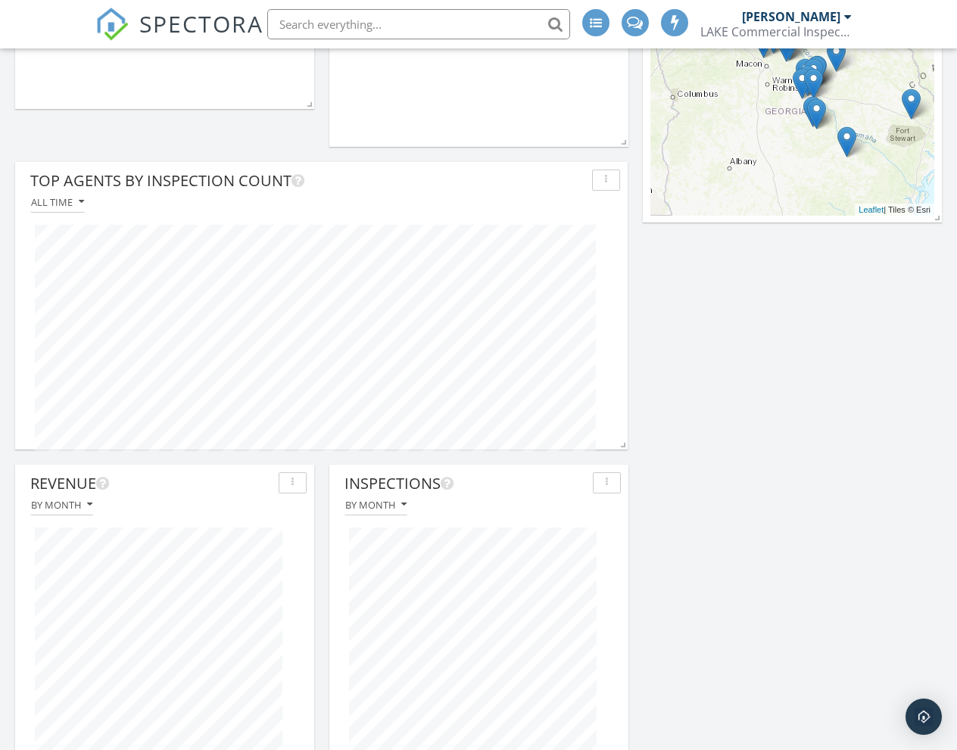
click at [736, 382] on div "Total Revenue This calendar month - September 2025 September 2025 17,554 Inspec…" at bounding box center [478, 173] width 957 height 1945
click at [70, 203] on div "All time" at bounding box center [57, 202] width 53 height 11
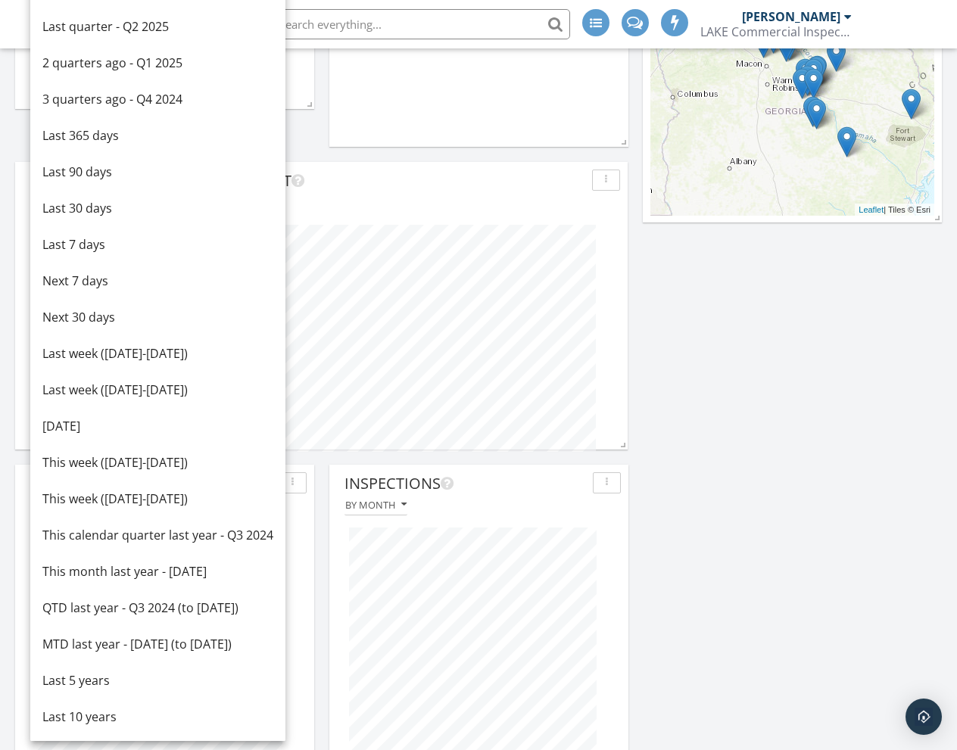
click at [371, 201] on div "All time" at bounding box center [321, 202] width 597 height 20
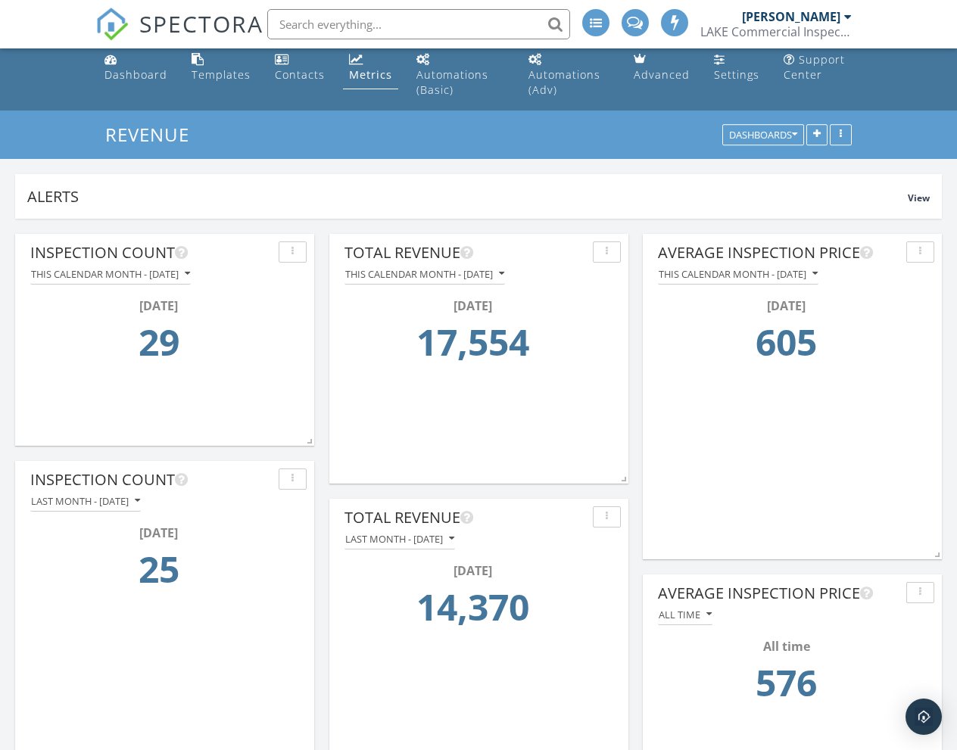
scroll to position [0, 0]
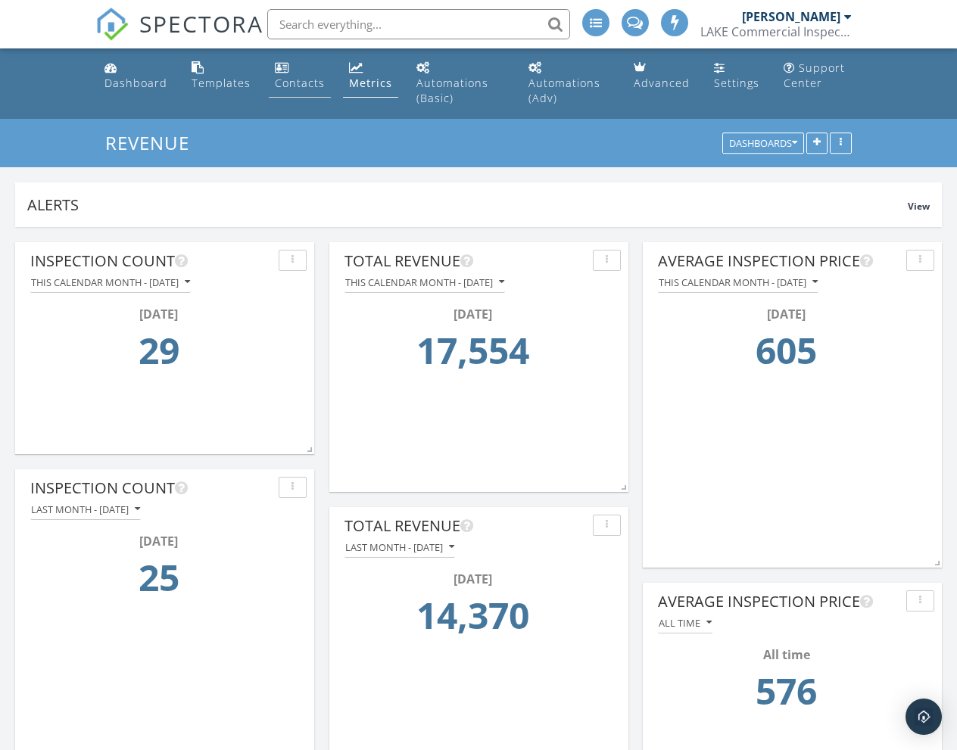
click at [276, 79] on div "Contacts" at bounding box center [300, 83] width 50 height 14
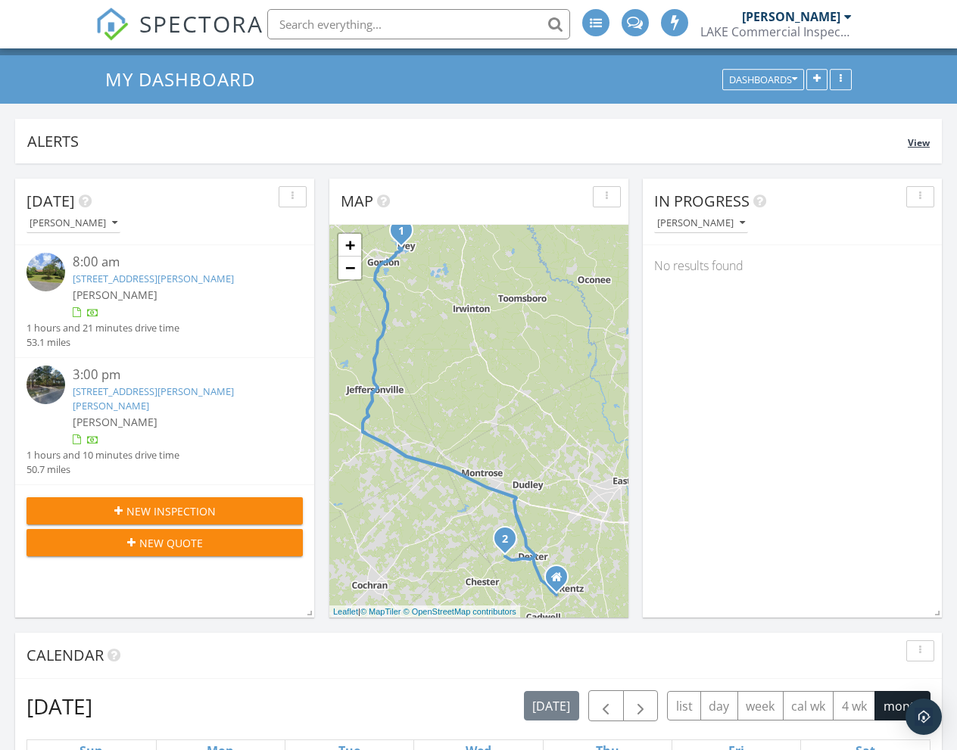
scroll to position [171, 0]
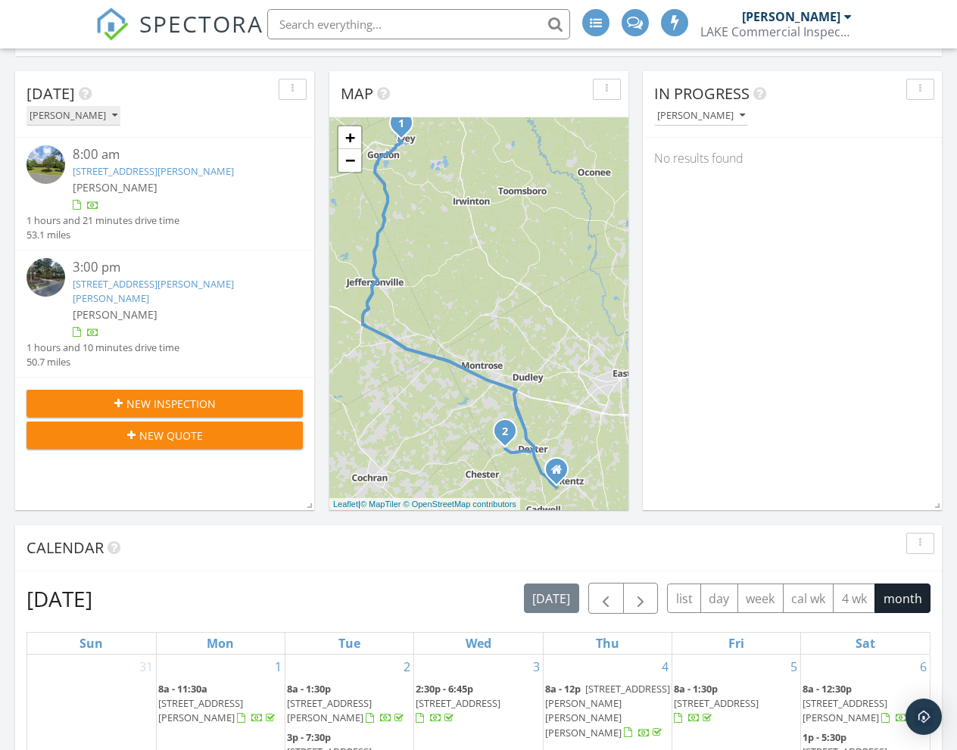
click at [101, 122] on button "[PERSON_NAME]" at bounding box center [73, 116] width 94 height 20
click at [168, 86] on div "[DATE]" at bounding box center [153, 94] width 254 height 23
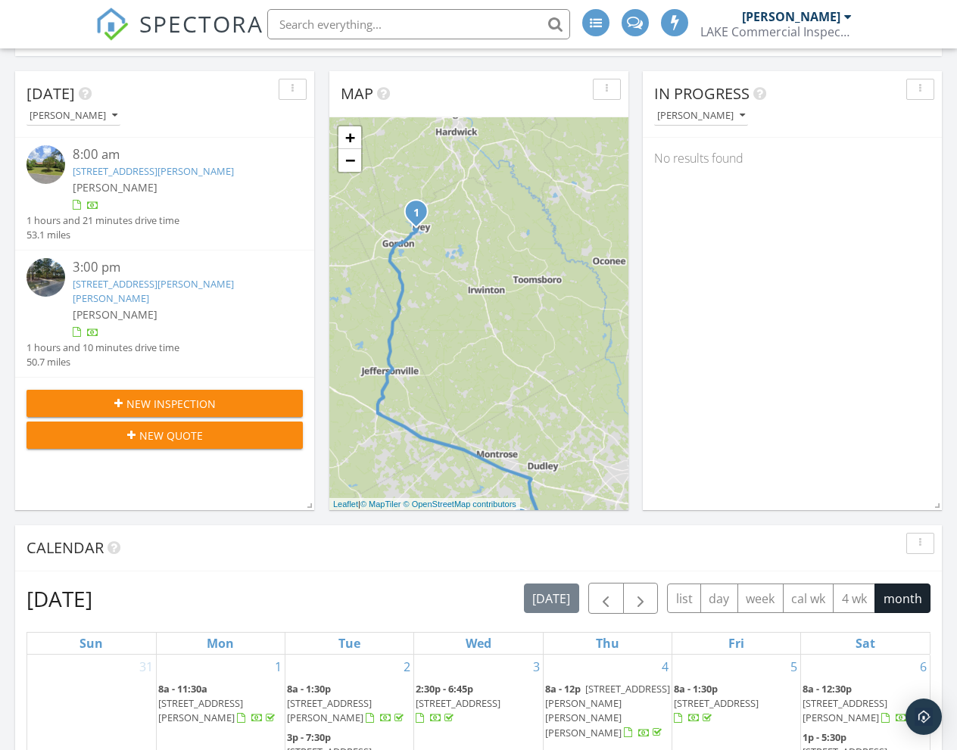
drag, startPoint x: 408, startPoint y: 157, endPoint x: 450, endPoint y: 287, distance: 136.7
click at [450, 290] on div "1 2 + − GA 338, GA 18, GA 18, I 16 166.9 km, 2 h 30 min Head northwest on Taylo…" at bounding box center [478, 313] width 299 height 393
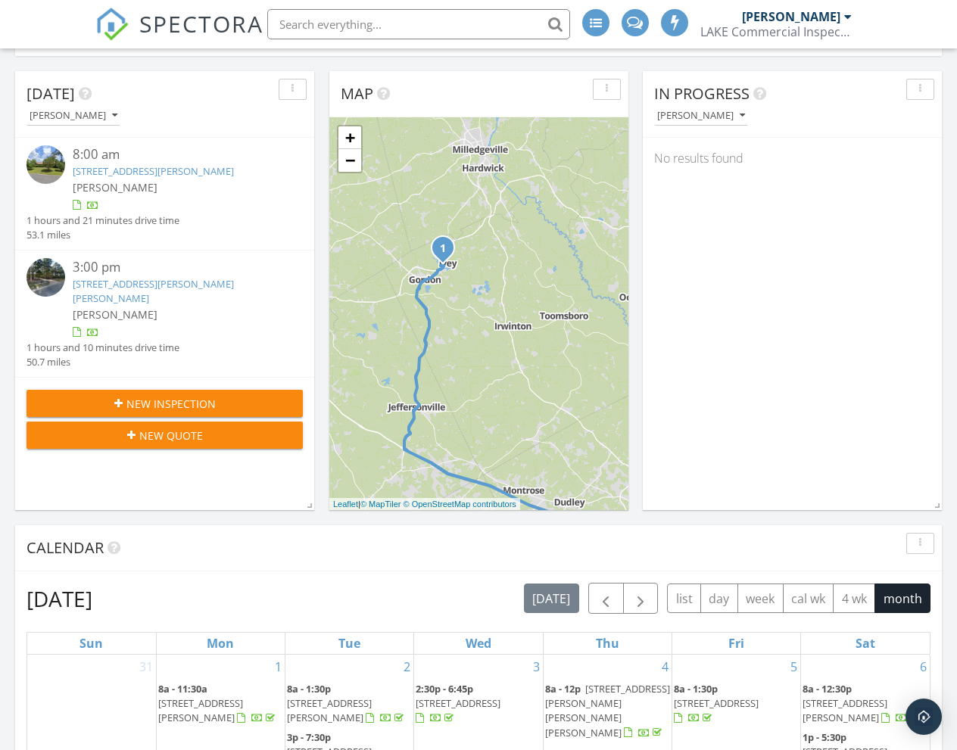
click at [444, 254] on icon "1" at bounding box center [443, 249] width 6 height 11
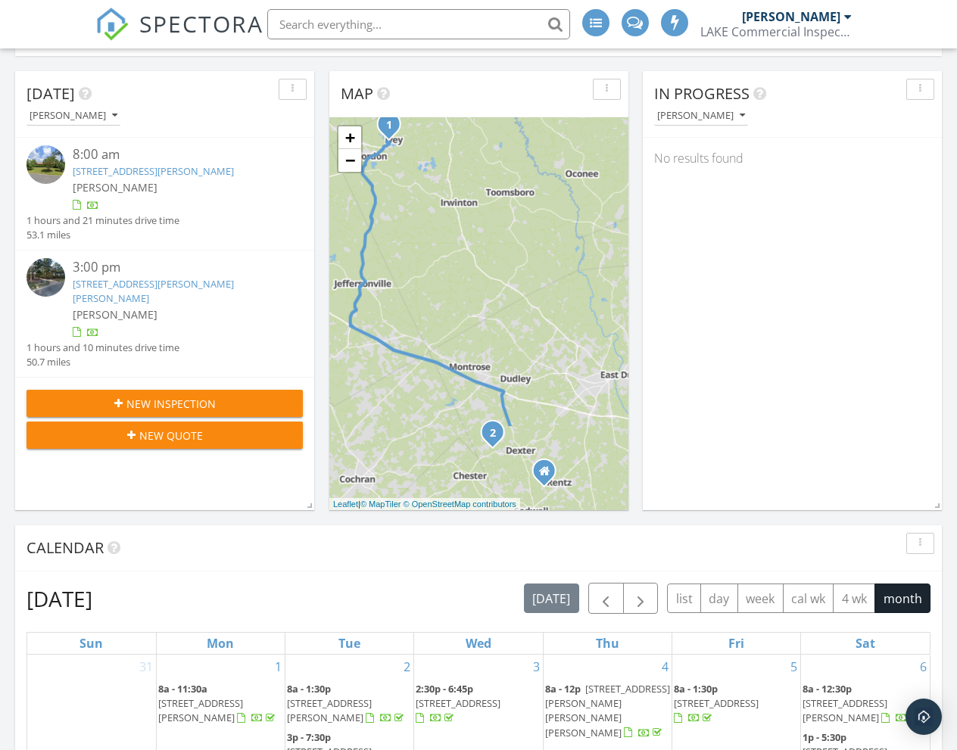
drag, startPoint x: 511, startPoint y: 315, endPoint x: 456, endPoint y: 184, distance: 141.8
click at [456, 184] on div "1 2 102 Lakeview Dr N, Ivey, GA 31031 × + − GA 338, GA 18, GA 18, I 16 166.9 km…" at bounding box center [478, 313] width 299 height 393
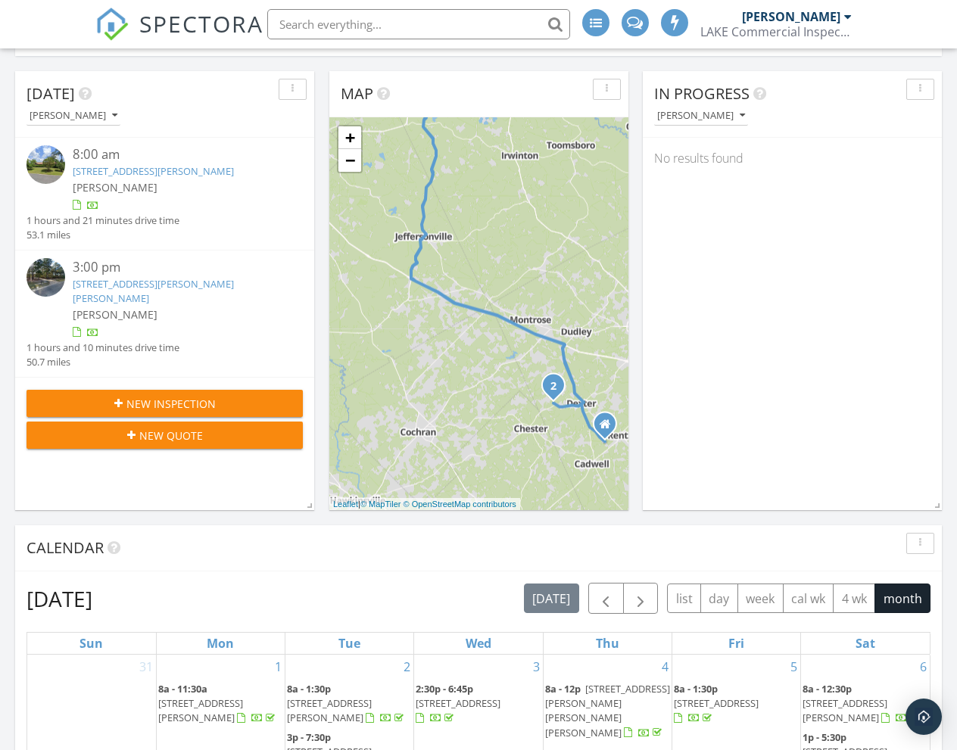
drag, startPoint x: 475, startPoint y: 256, endPoint x: 540, endPoint y: 204, distance: 83.0
click at [540, 204] on div "1 2 102 Lakeview Dr N, Ivey, GA 31031 × + − GA 338, GA 18, GA 18, I 16 166.9 km…" at bounding box center [478, 313] width 299 height 393
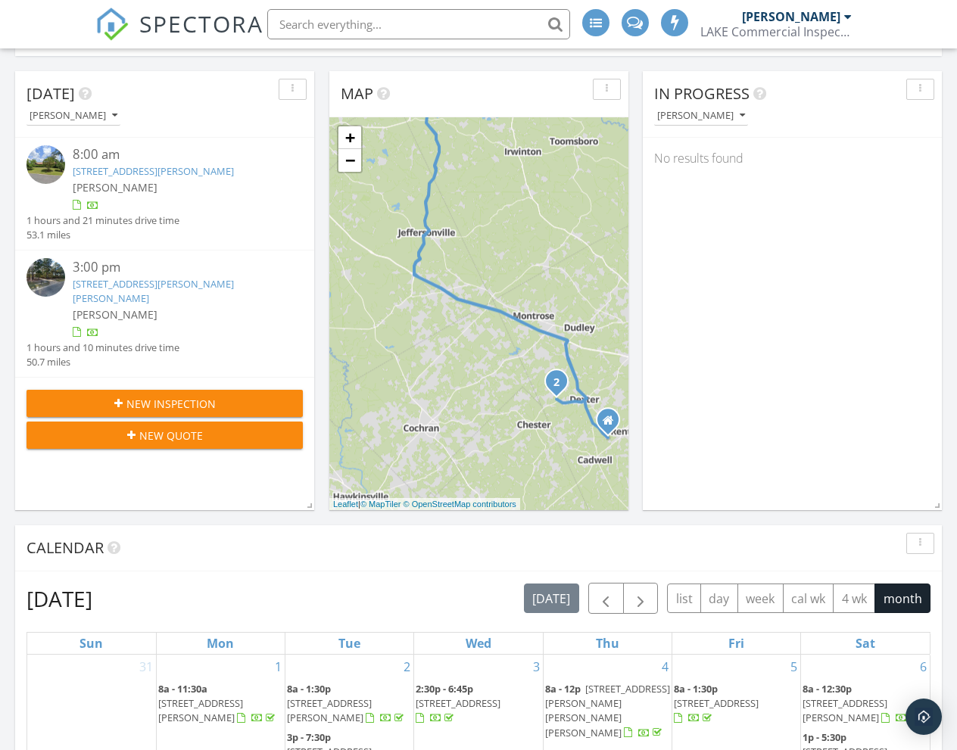
click at [92, 328] on div at bounding box center [93, 334] width 12 height 12
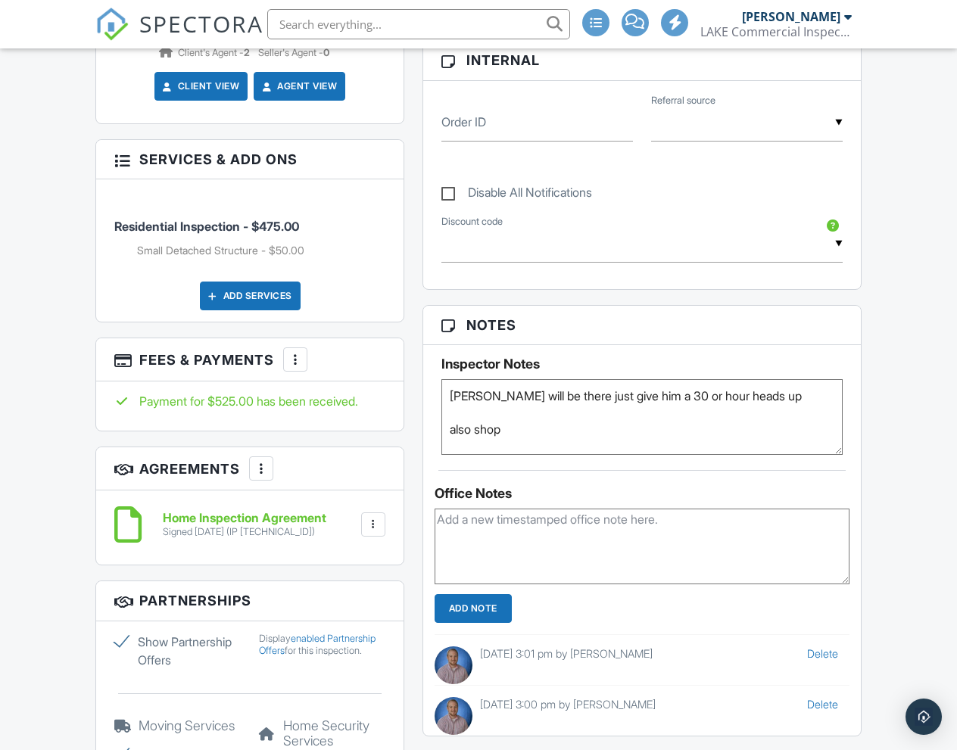
scroll to position [682, 0]
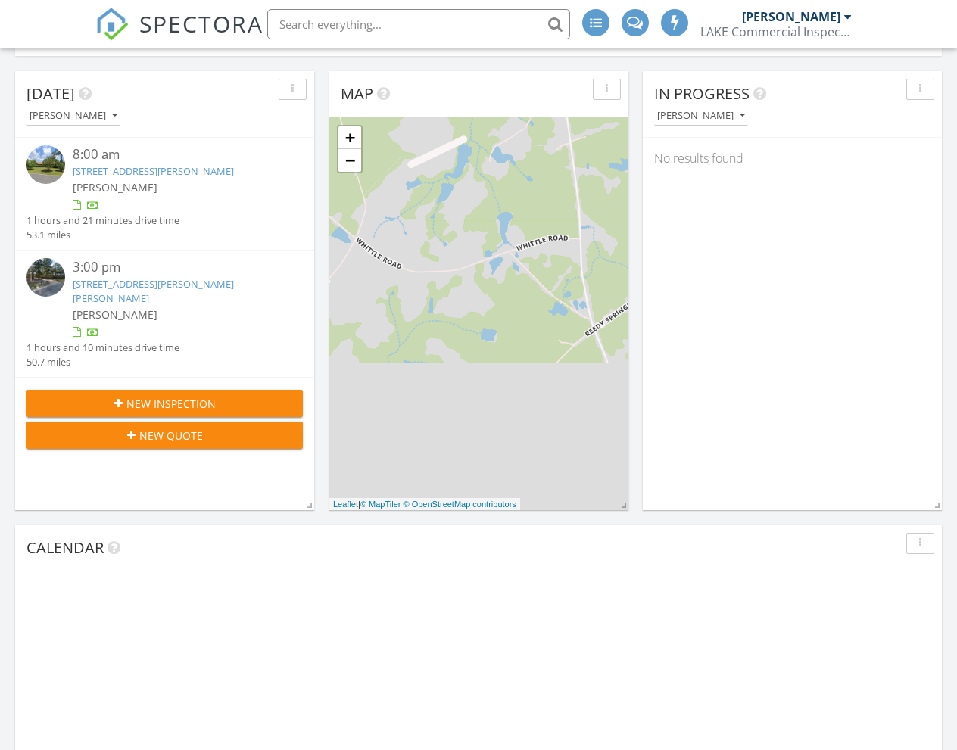
scroll to position [1378, 958]
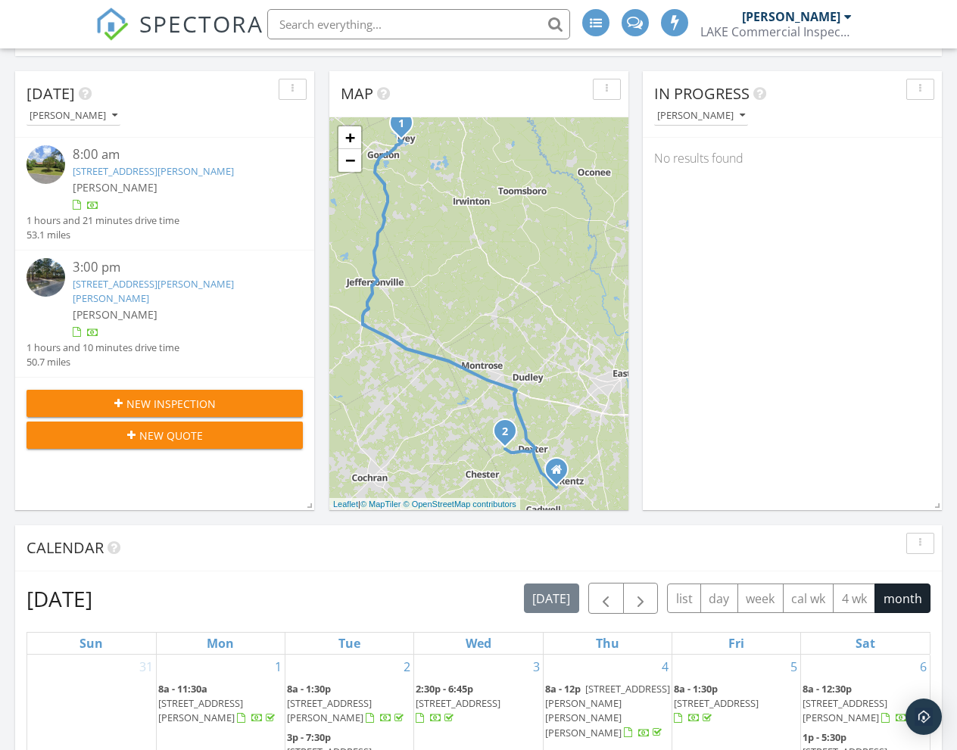
click at [57, 154] on img at bounding box center [45, 164] width 39 height 39
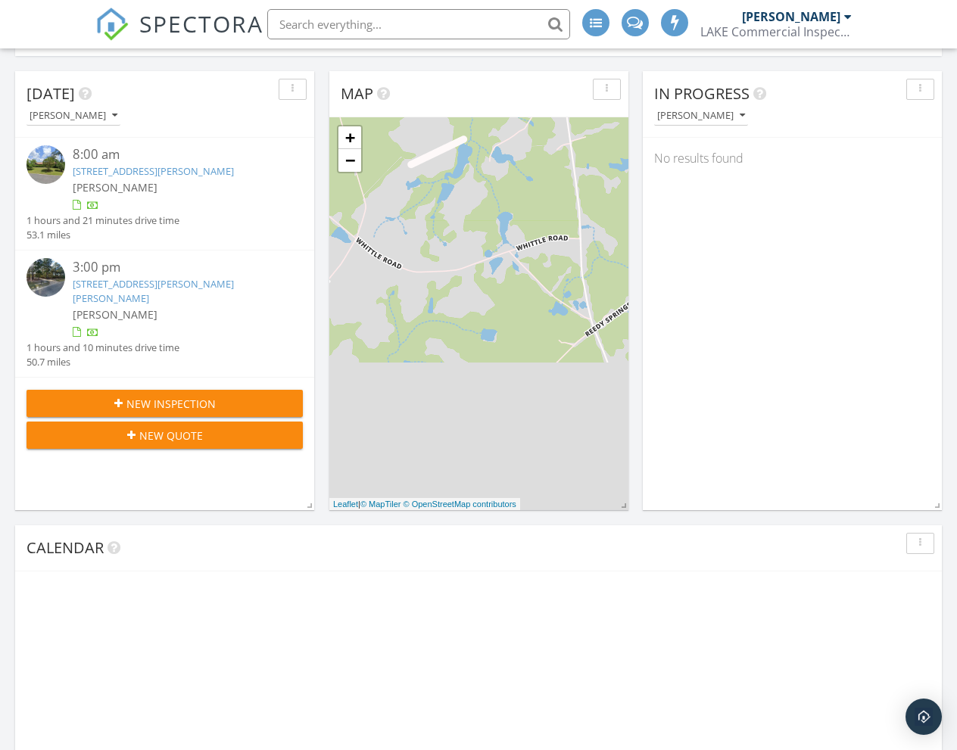
scroll to position [1378, 958]
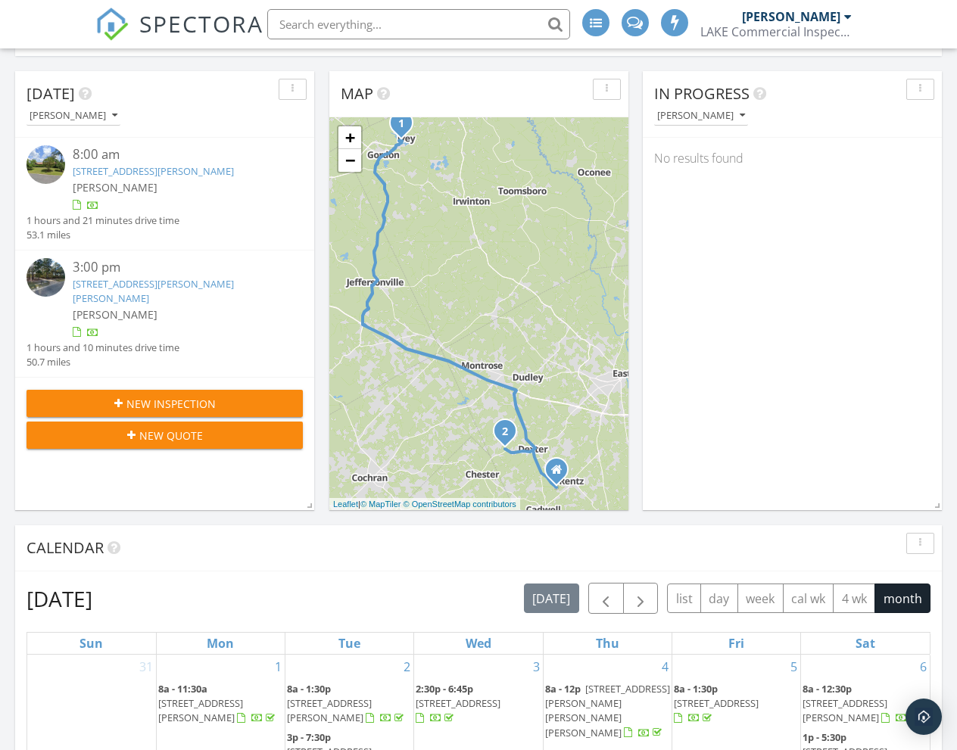
click at [58, 279] on img at bounding box center [45, 277] width 39 height 39
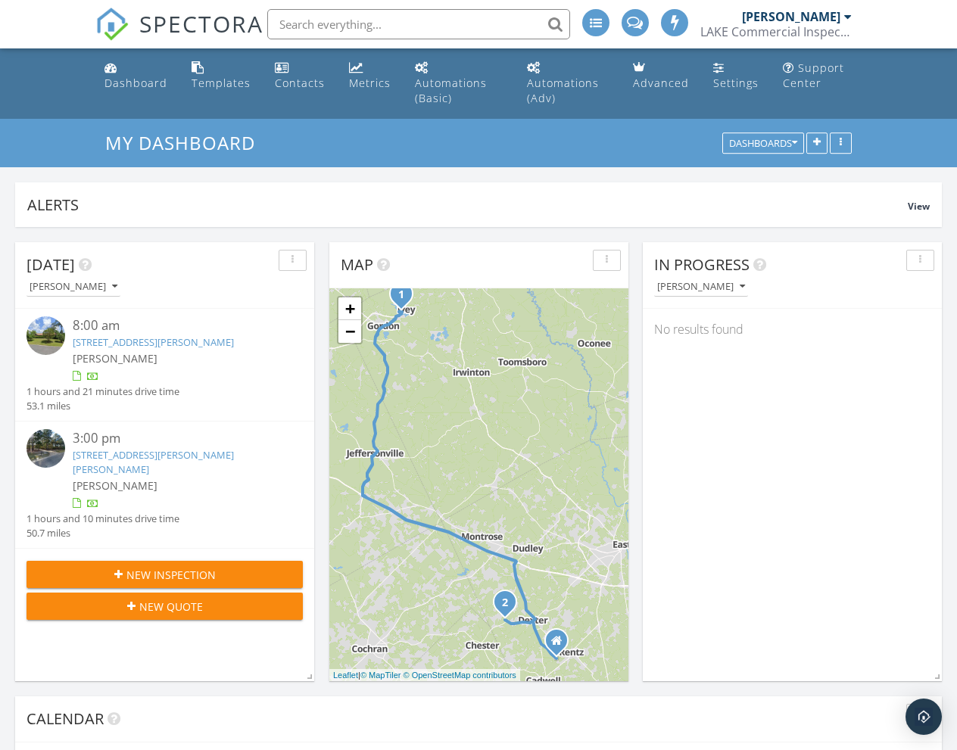
click at [821, 12] on div "[PERSON_NAME]" at bounding box center [791, 16] width 98 height 15
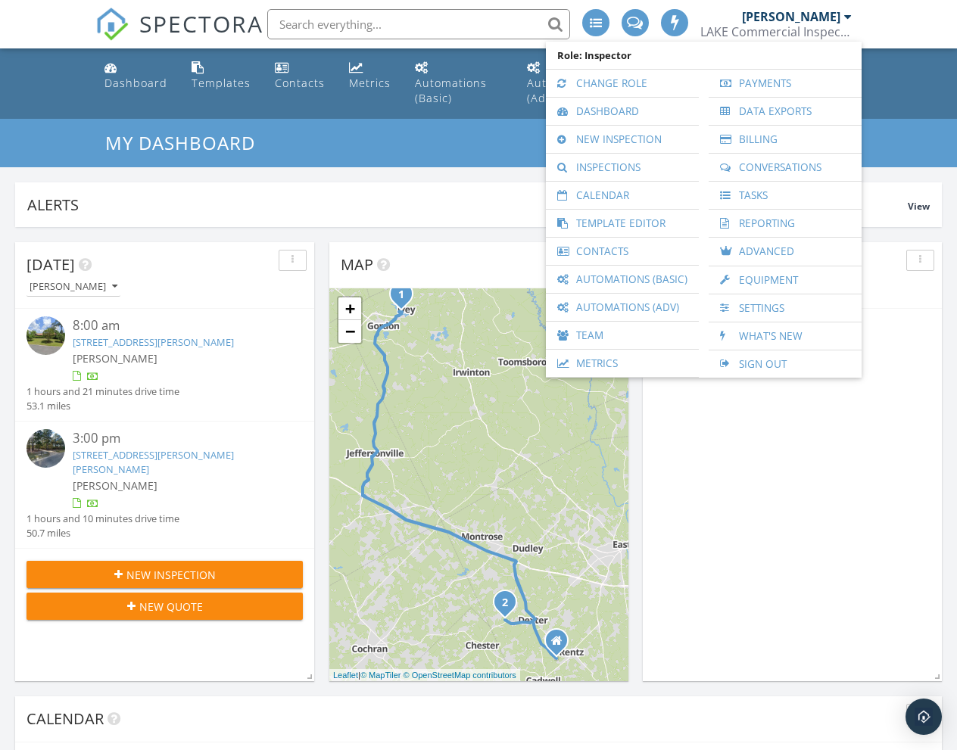
click at [802, 29] on div "LAKE Commercial Inspections & Consulting, llc." at bounding box center [775, 31] width 151 height 15
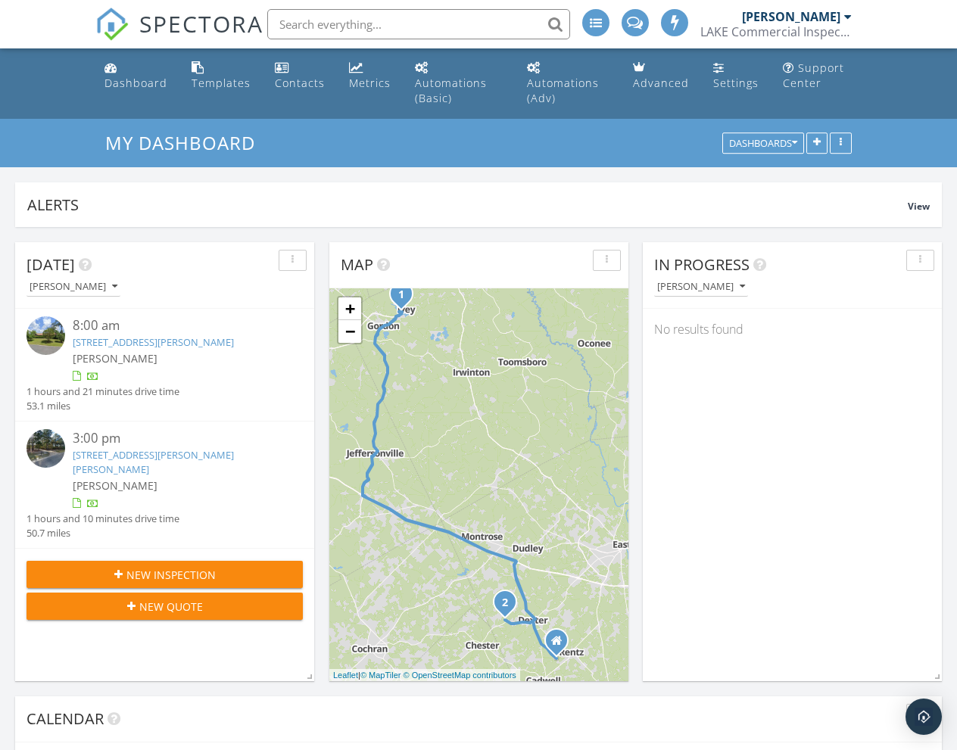
click at [746, 30] on div "LAKE Commercial Inspections & Consulting, llc." at bounding box center [775, 31] width 151 height 15
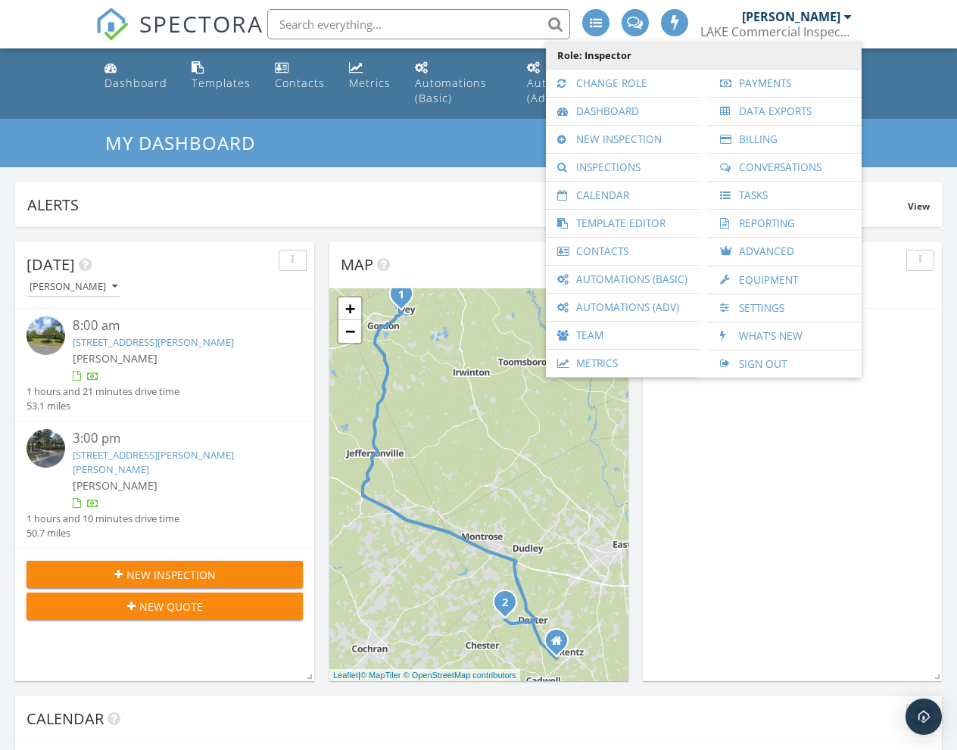
click at [628, 51] on span "Role: Inspector" at bounding box center [703, 55] width 301 height 27
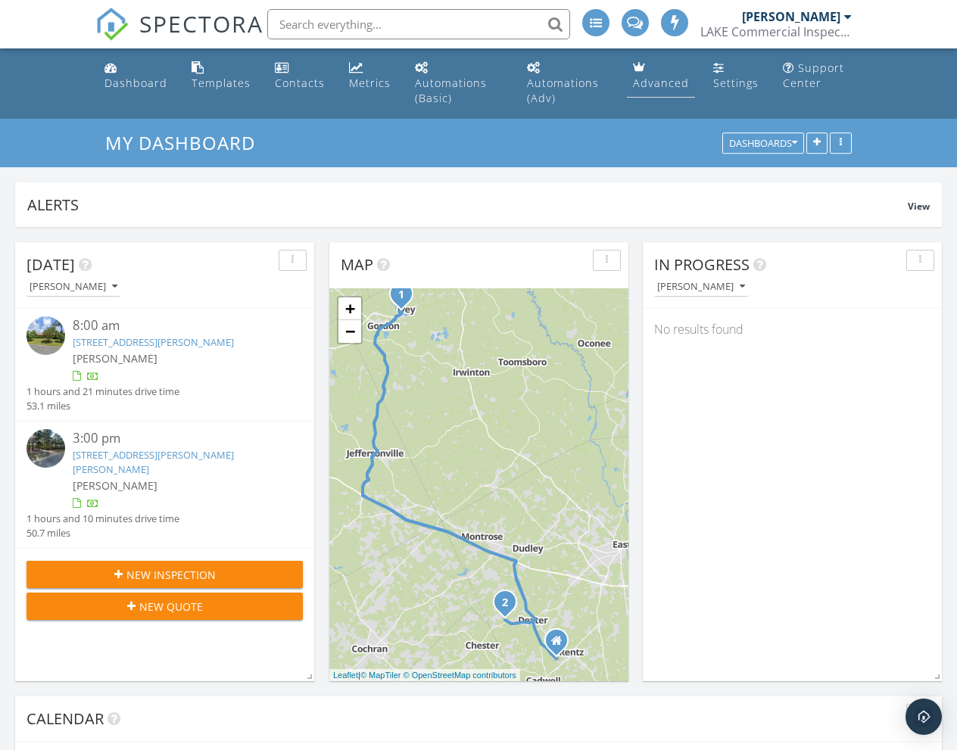
click at [647, 83] on div "Advanced" at bounding box center [661, 83] width 56 height 14
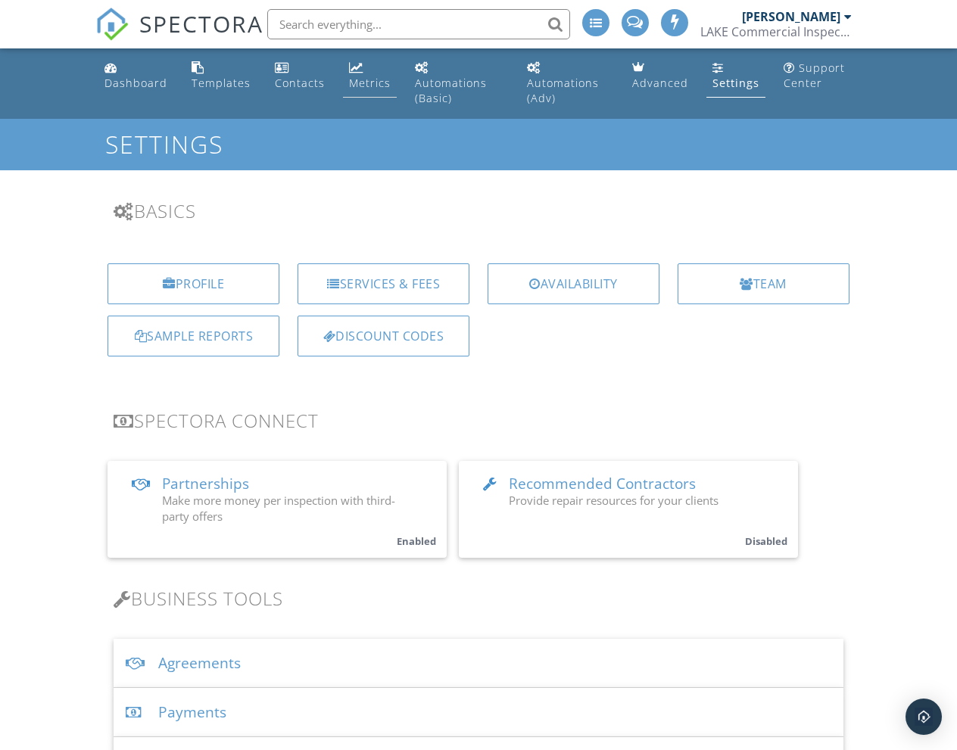
click at [366, 70] on link "Metrics" at bounding box center [370, 75] width 54 height 43
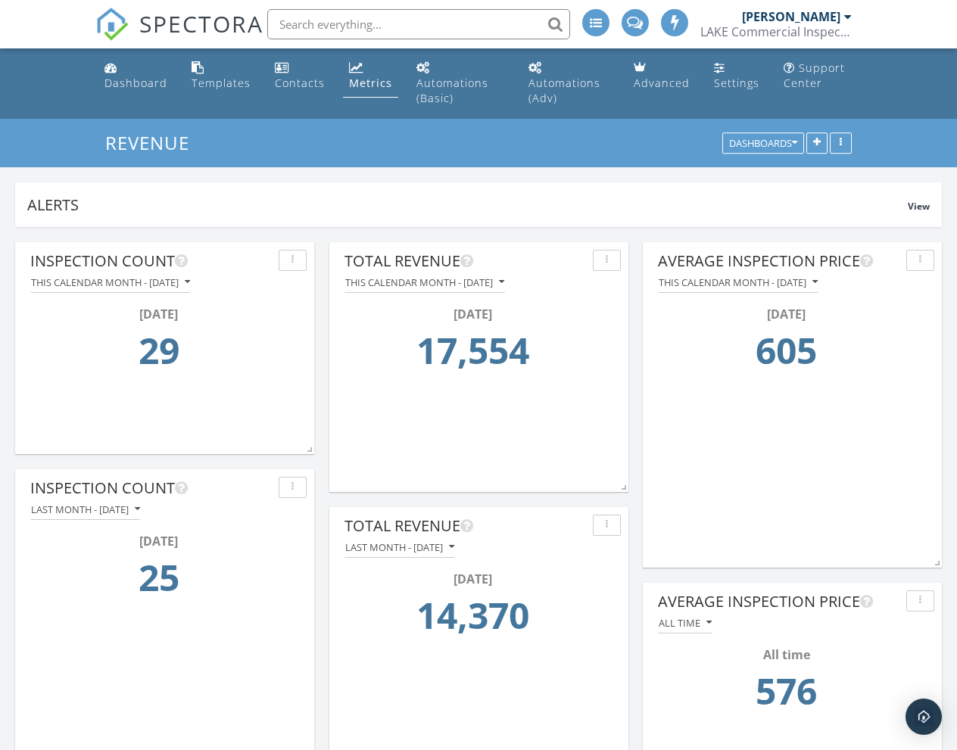
scroll to position [325, 299]
click at [133, 86] on div "Dashboard" at bounding box center [135, 83] width 63 height 14
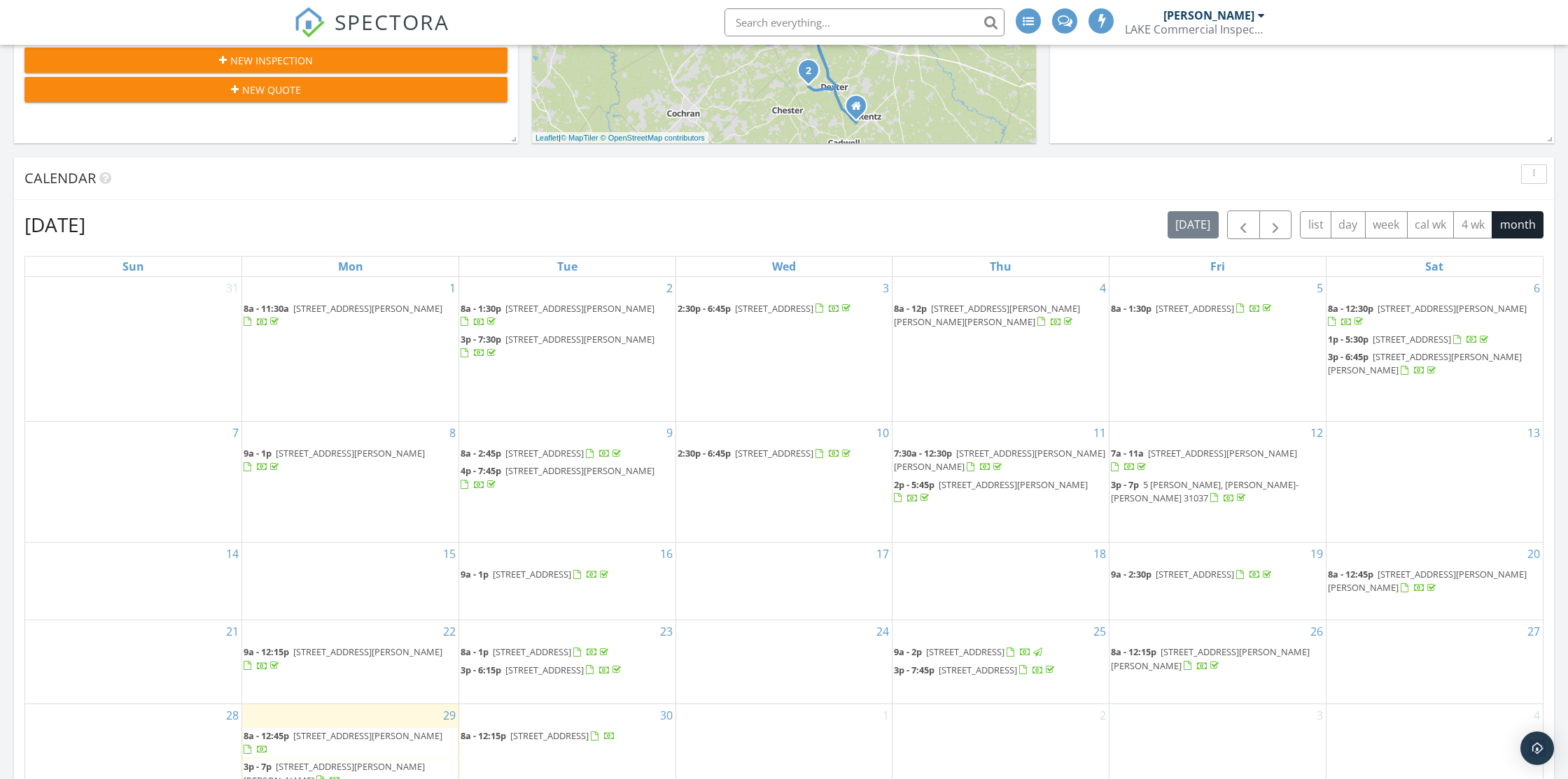
scroll to position [734, 0]
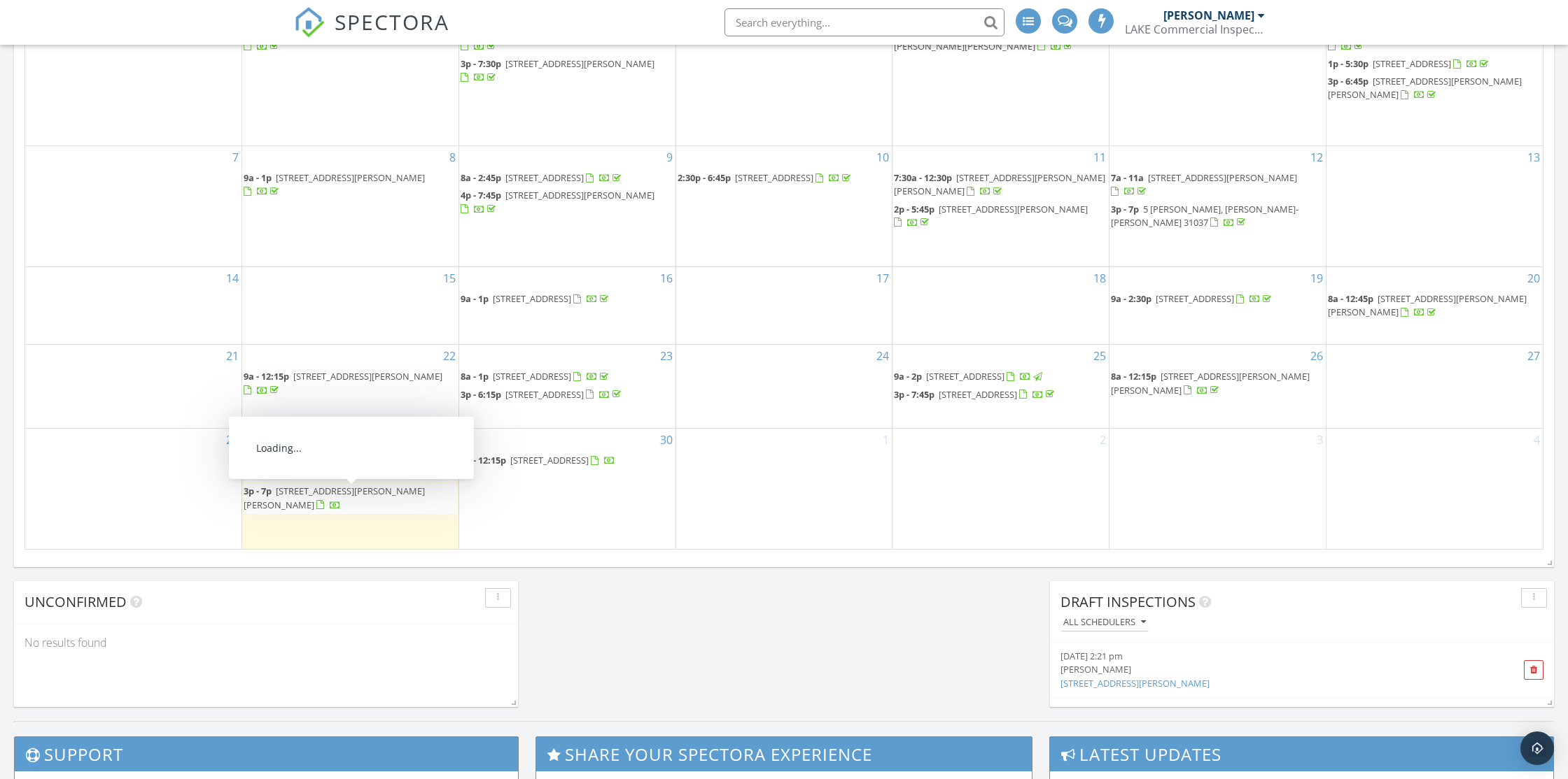
click at [387, 467] on span "102 Lakeview Dr N, Ivey 31031" at bounding box center [367, 460] width 149 height 13
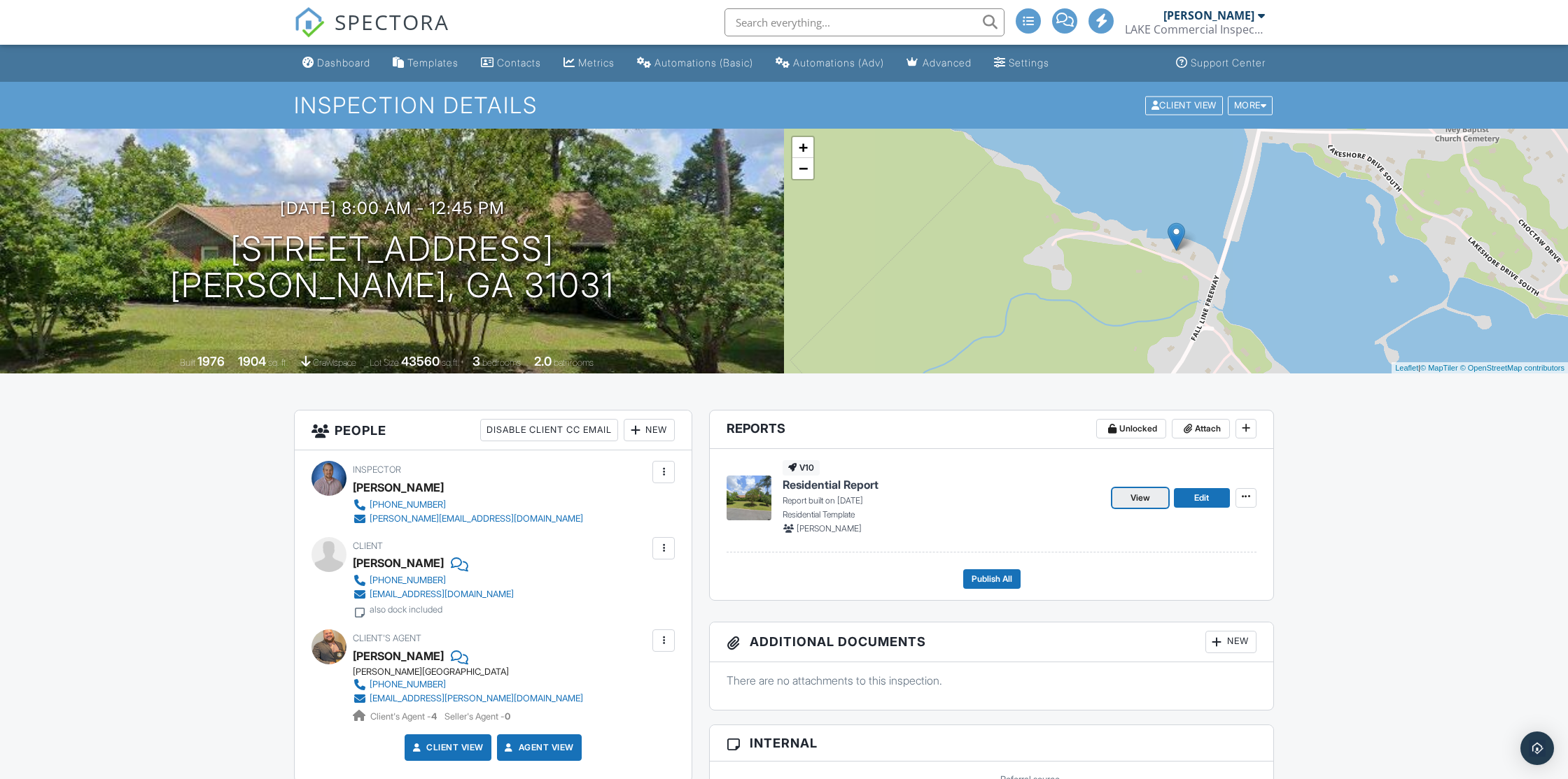
click at [1145, 497] on span "View" at bounding box center [1139, 497] width 19 height 14
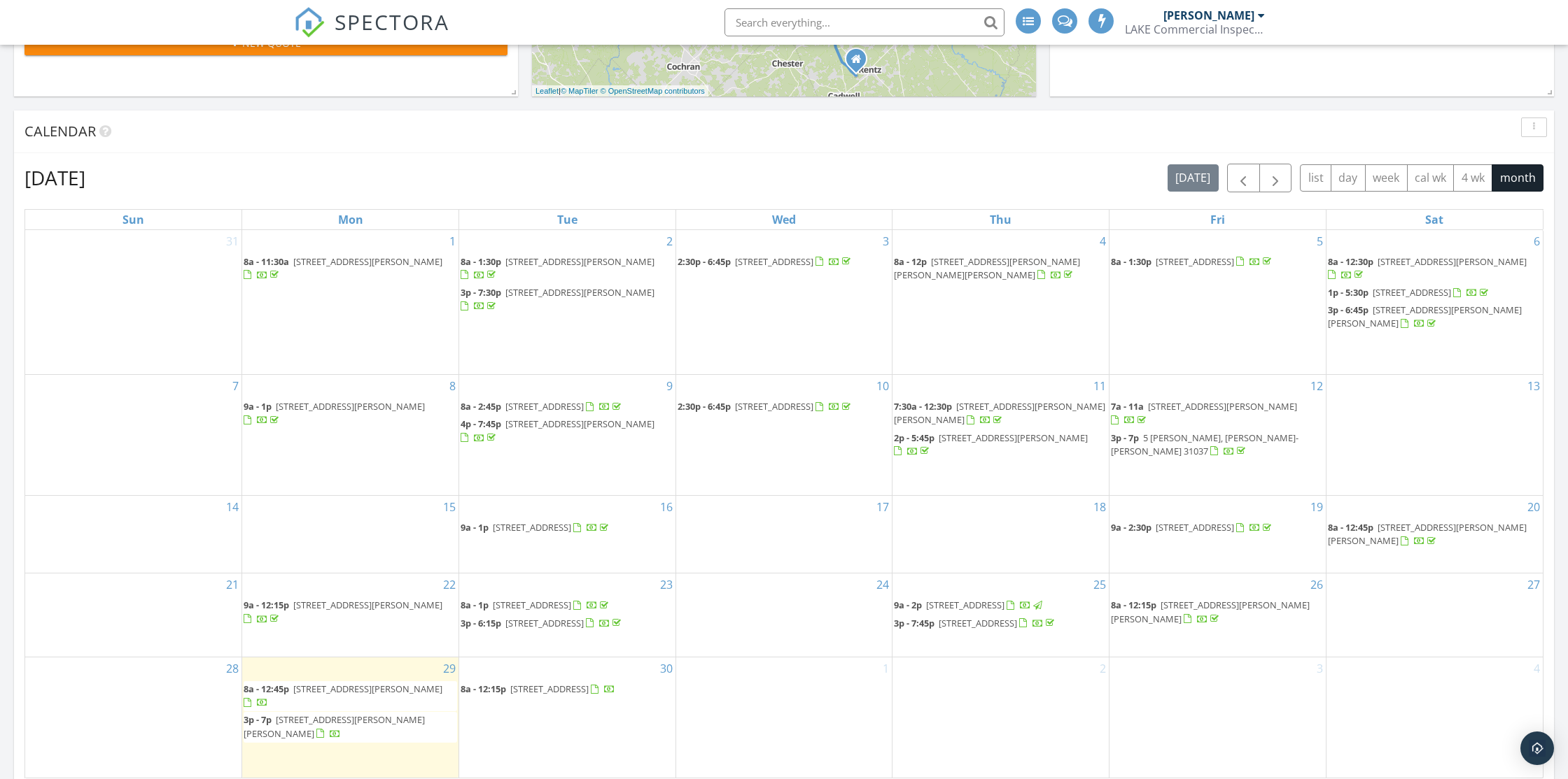
scroll to position [746, 0]
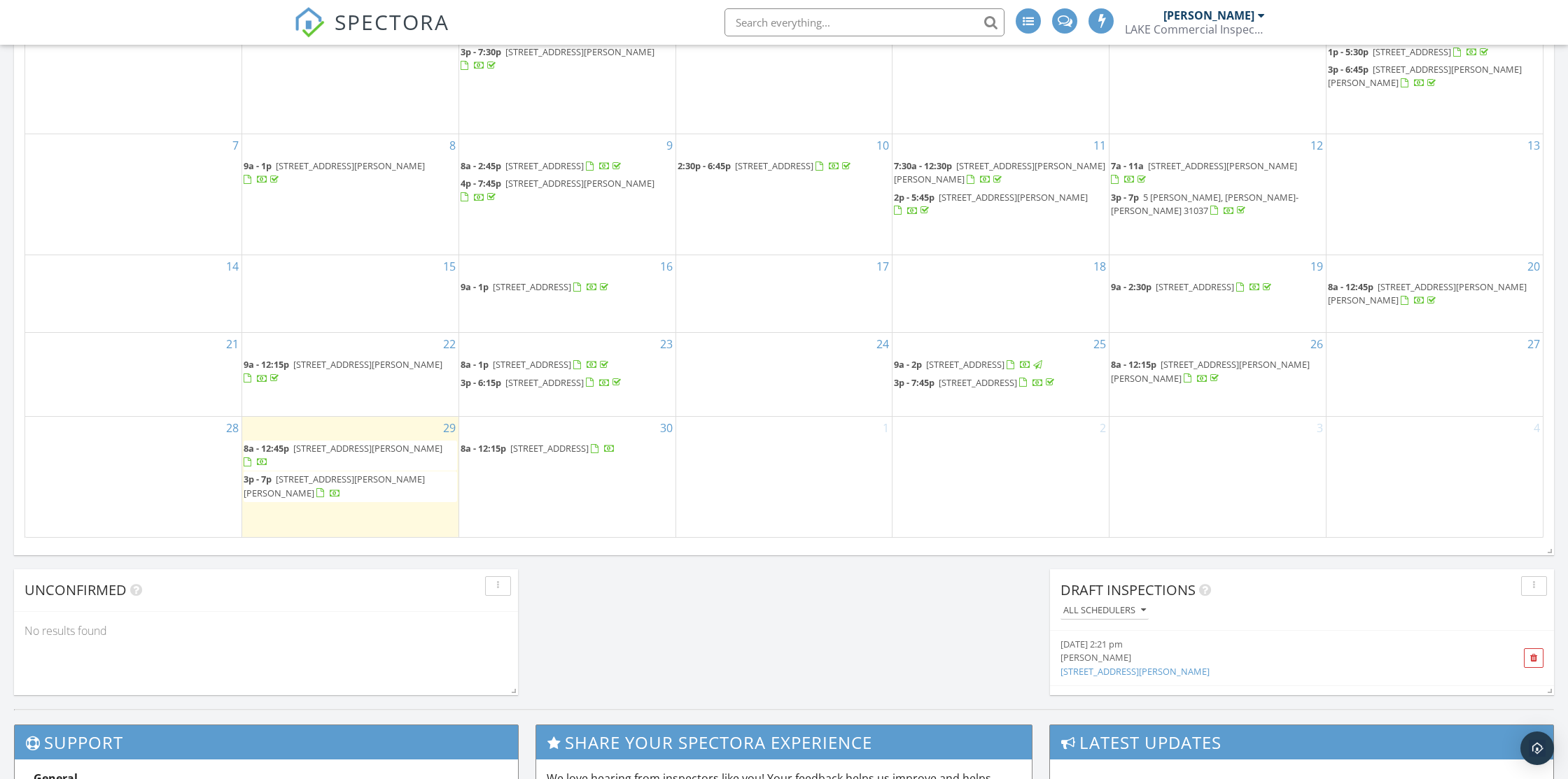
click at [338, 455] on span "102 Lakeview Dr N, Ivey 31031" at bounding box center [367, 448] width 149 height 13
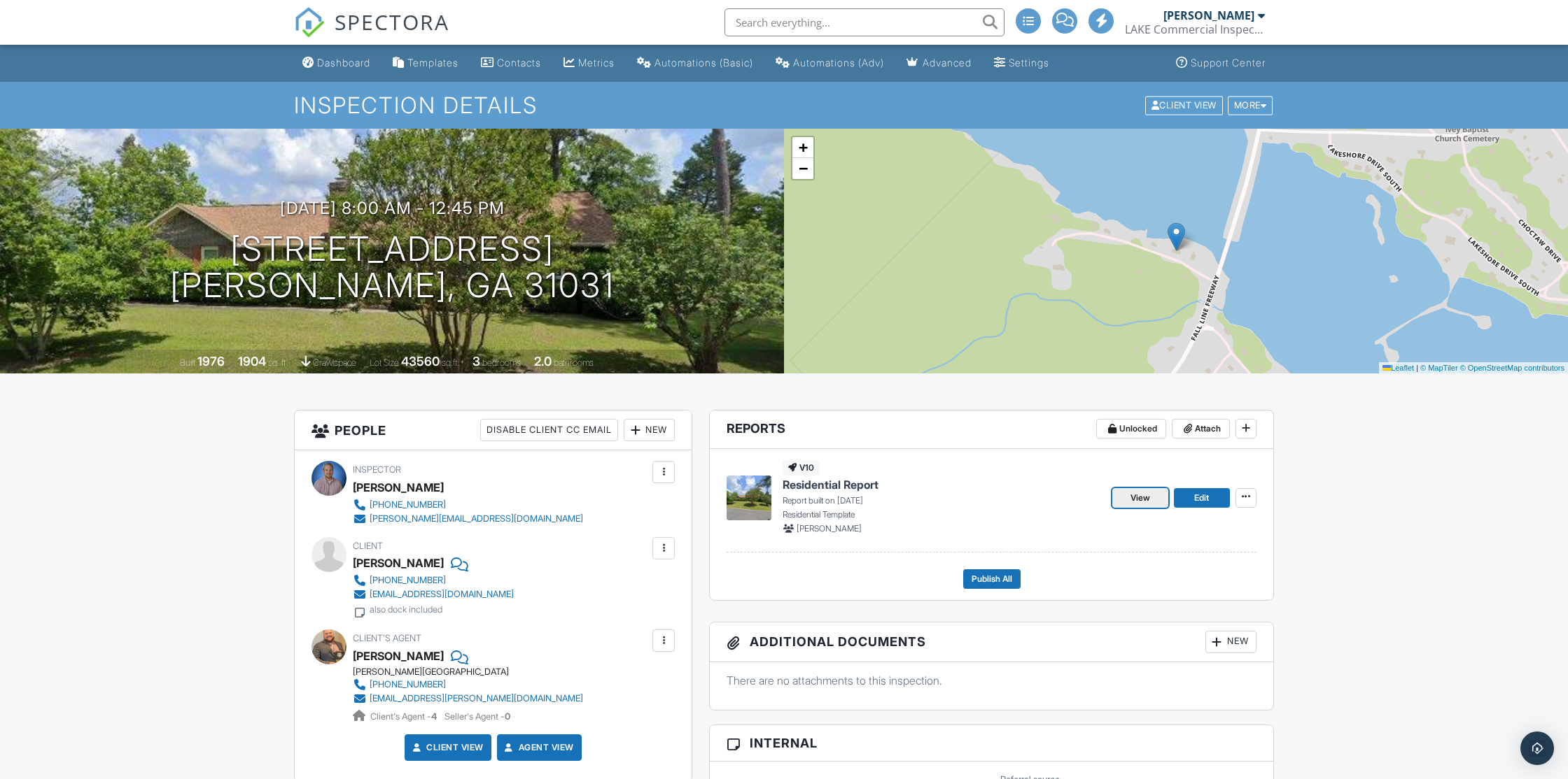
click at [1142, 497] on span "View" at bounding box center [1139, 497] width 19 height 14
